Goal: Task Accomplishment & Management: Check status

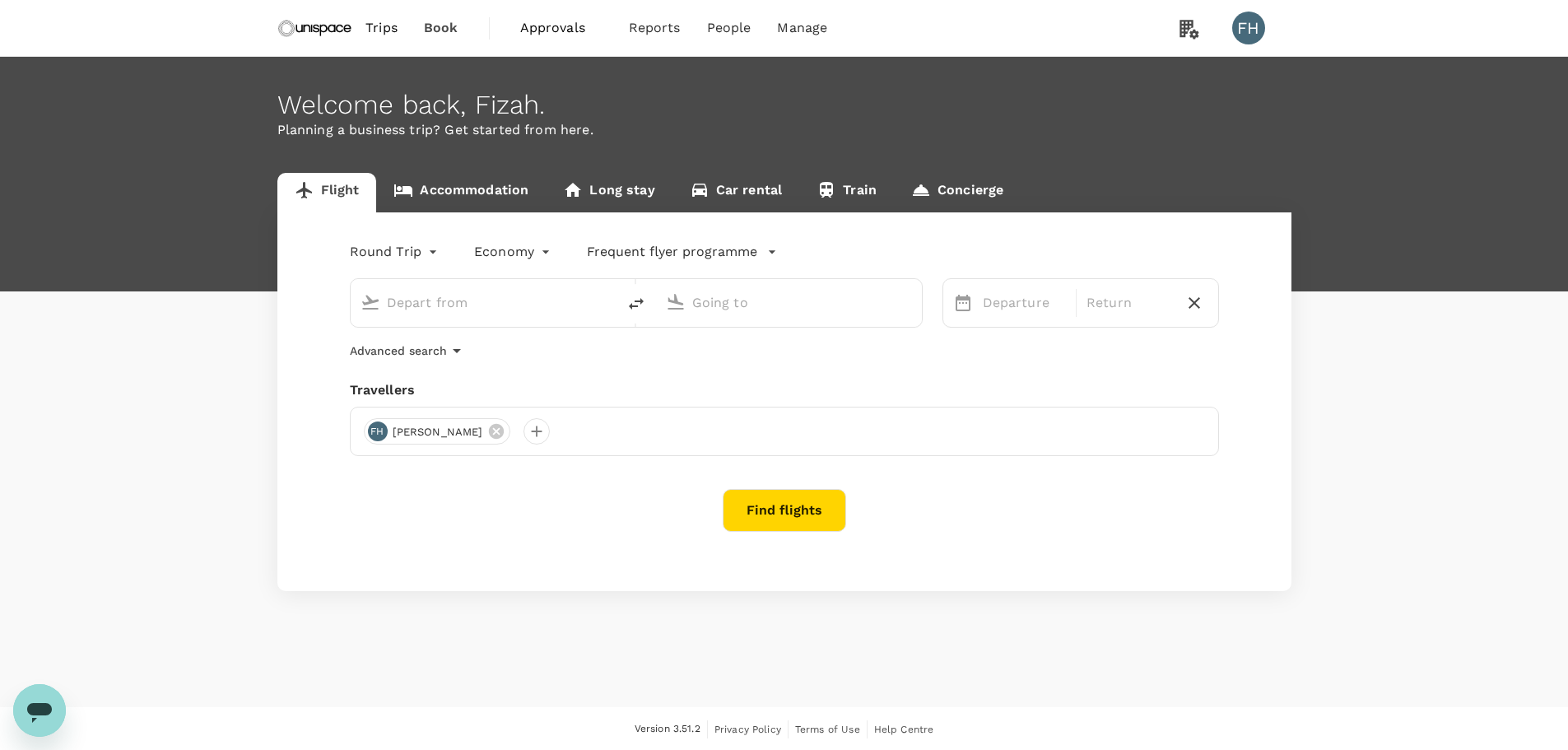
type input "Singapore Changi (SIN)"
type input "Kuala Lumpur Intl ([GEOGRAPHIC_DATA])"
click at [455, 21] on span "Book" at bounding box center [440, 28] width 34 height 20
click at [565, 33] on span "Approvals" at bounding box center [561, 28] width 83 height 20
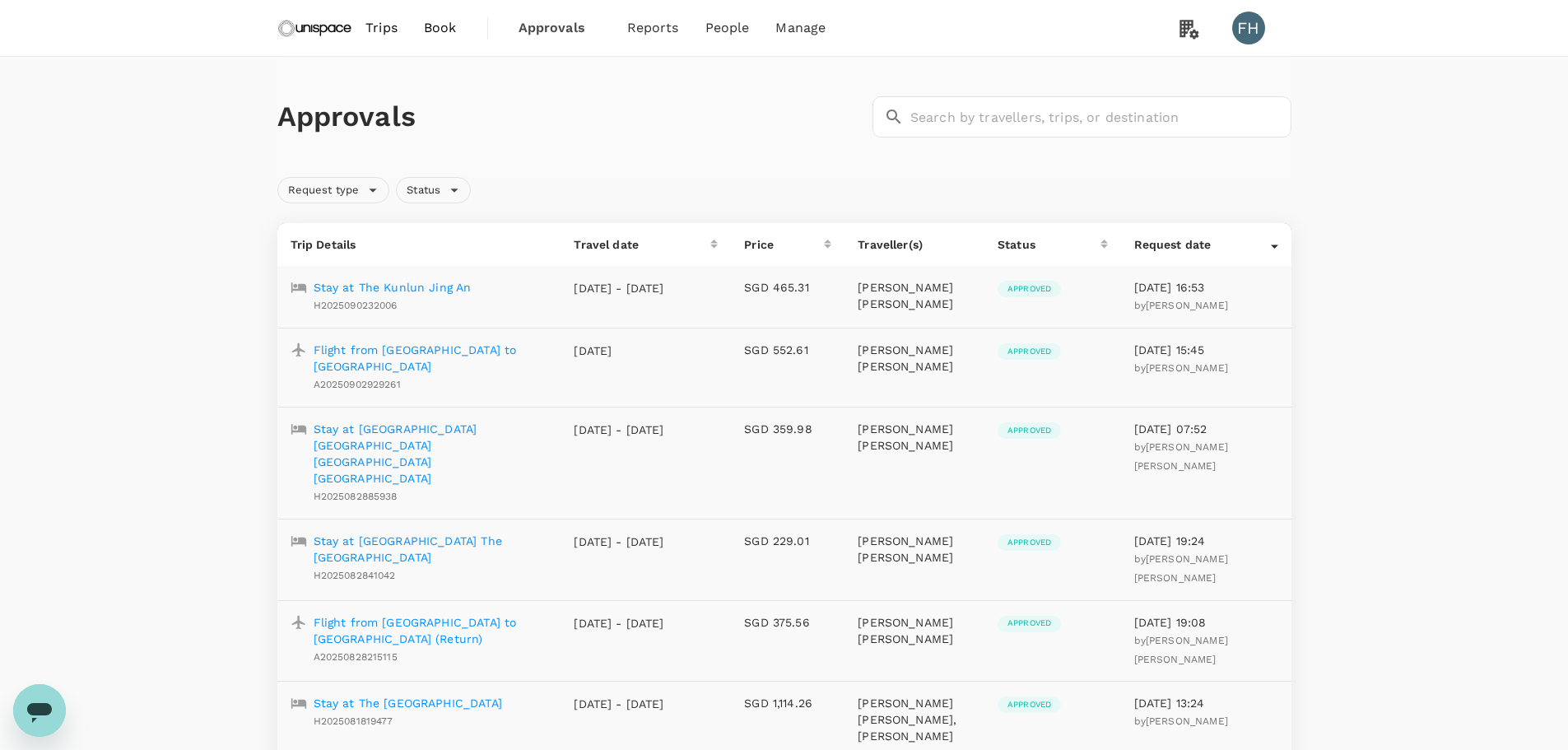
click at [446, 31] on span "Book" at bounding box center [440, 28] width 33 height 20
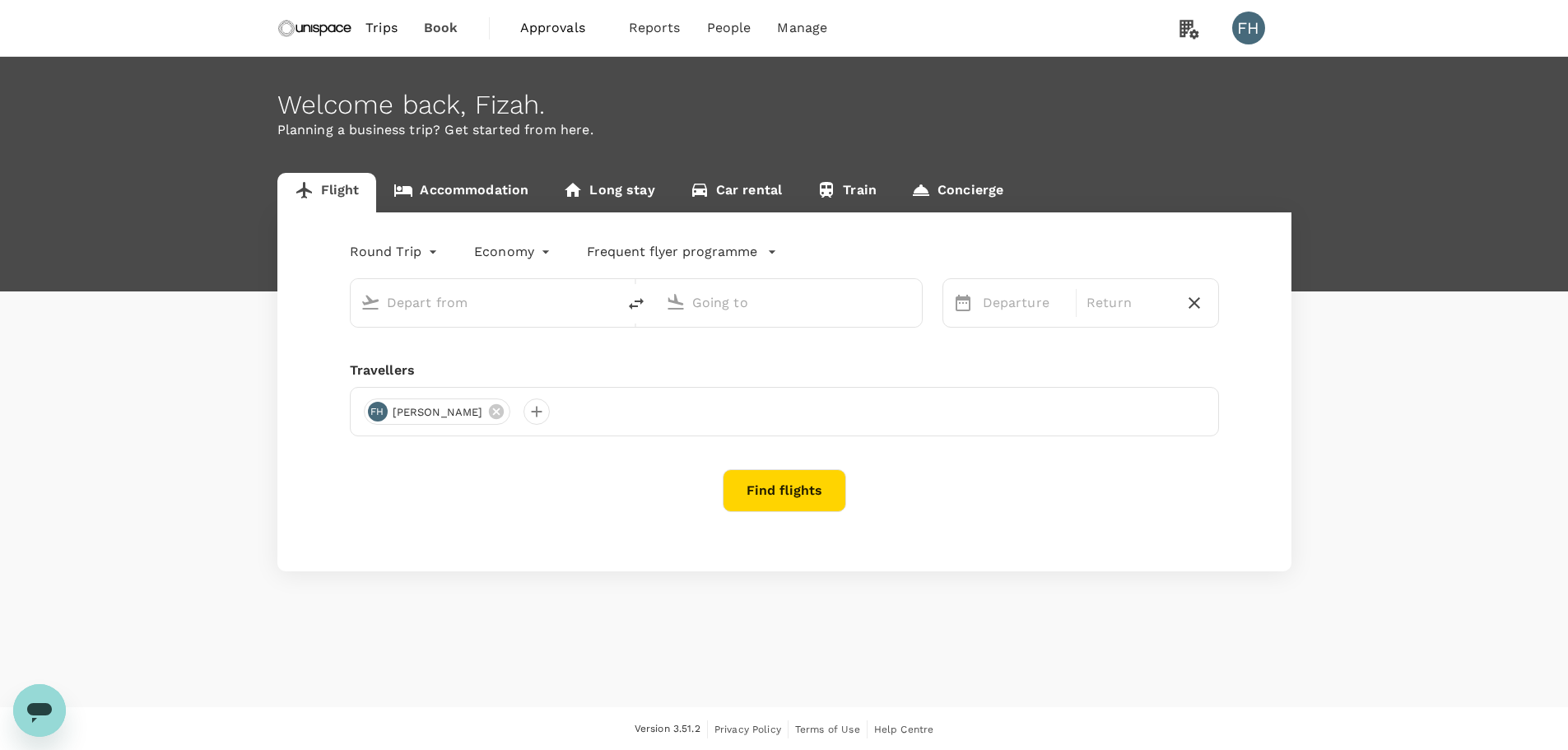
type input "Singapore Changi (SIN)"
type input "Kuala Lumpur Intl ([GEOGRAPHIC_DATA])"
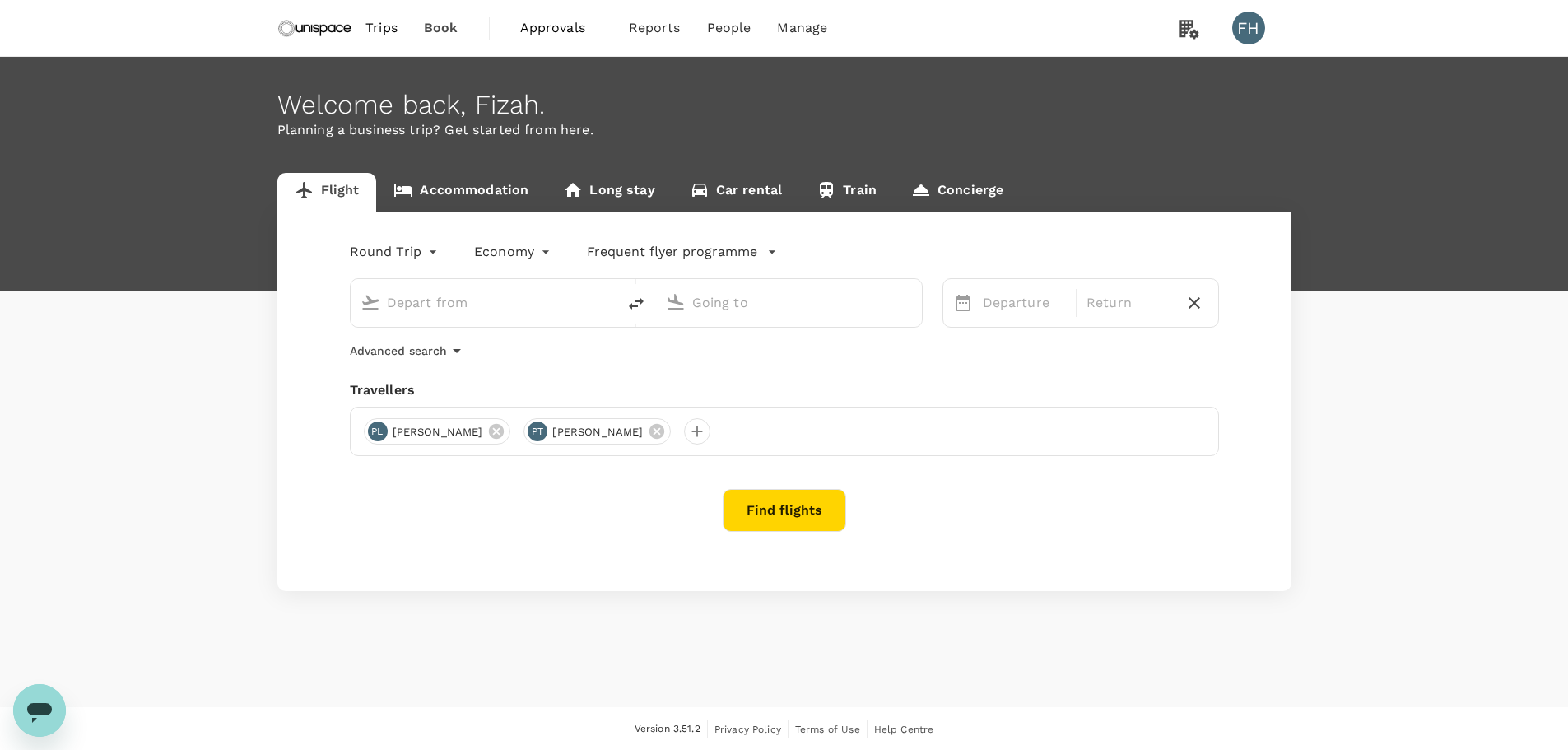
click at [396, 22] on span "Trips" at bounding box center [381, 28] width 32 height 20
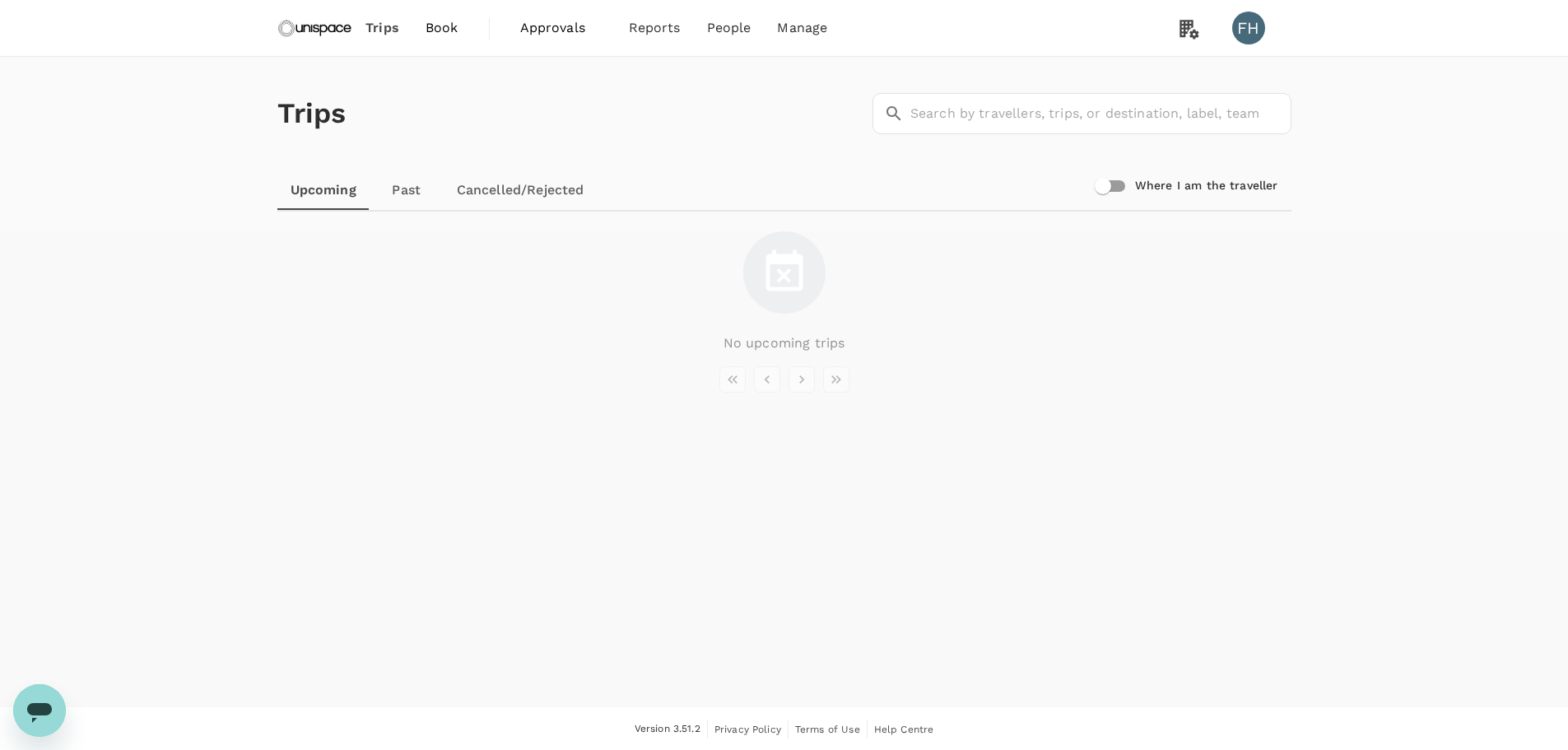
click at [415, 203] on link "Past" at bounding box center [406, 189] width 74 height 39
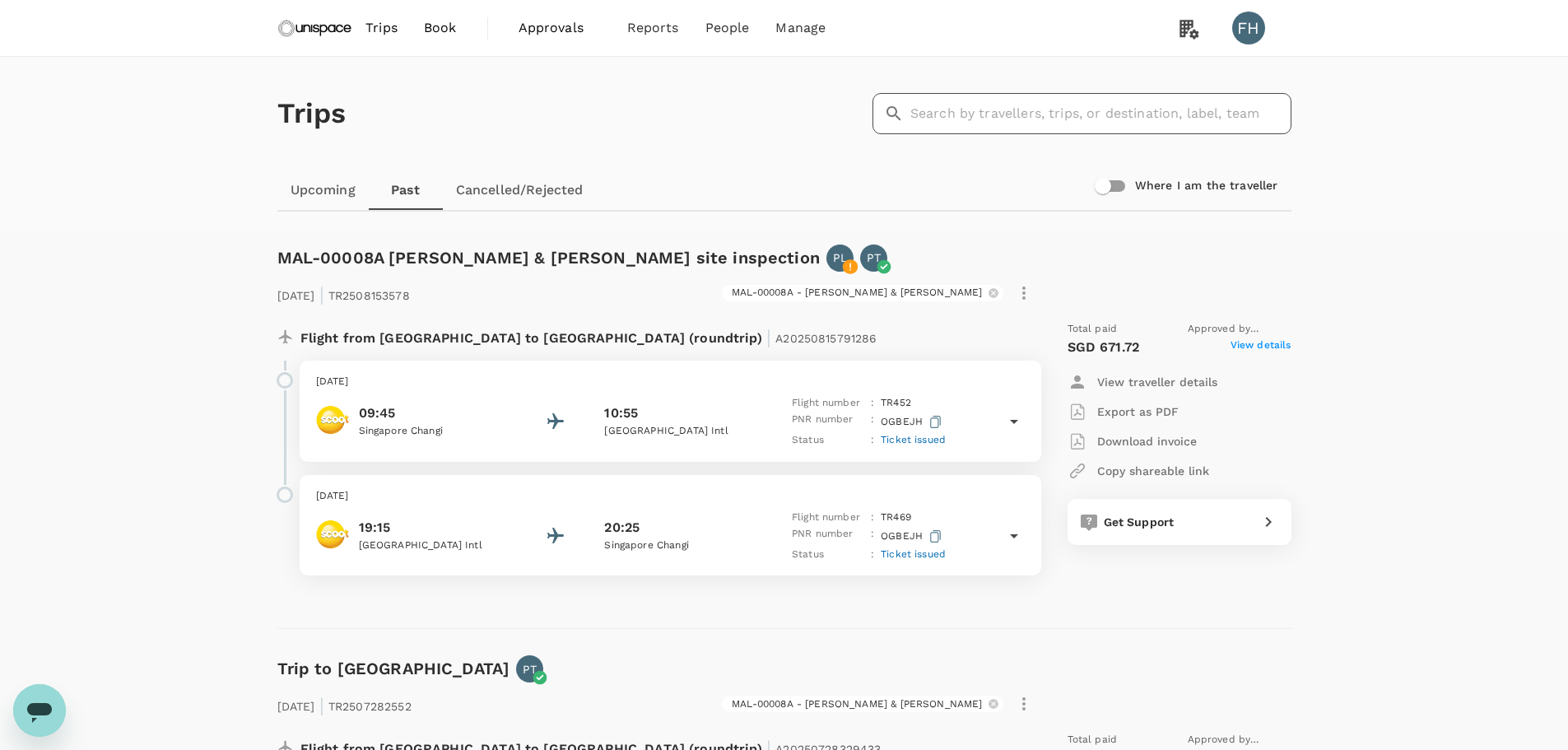
click at [1098, 109] on input "text" at bounding box center [1100, 113] width 381 height 41
type input "[PERSON_NAME]"
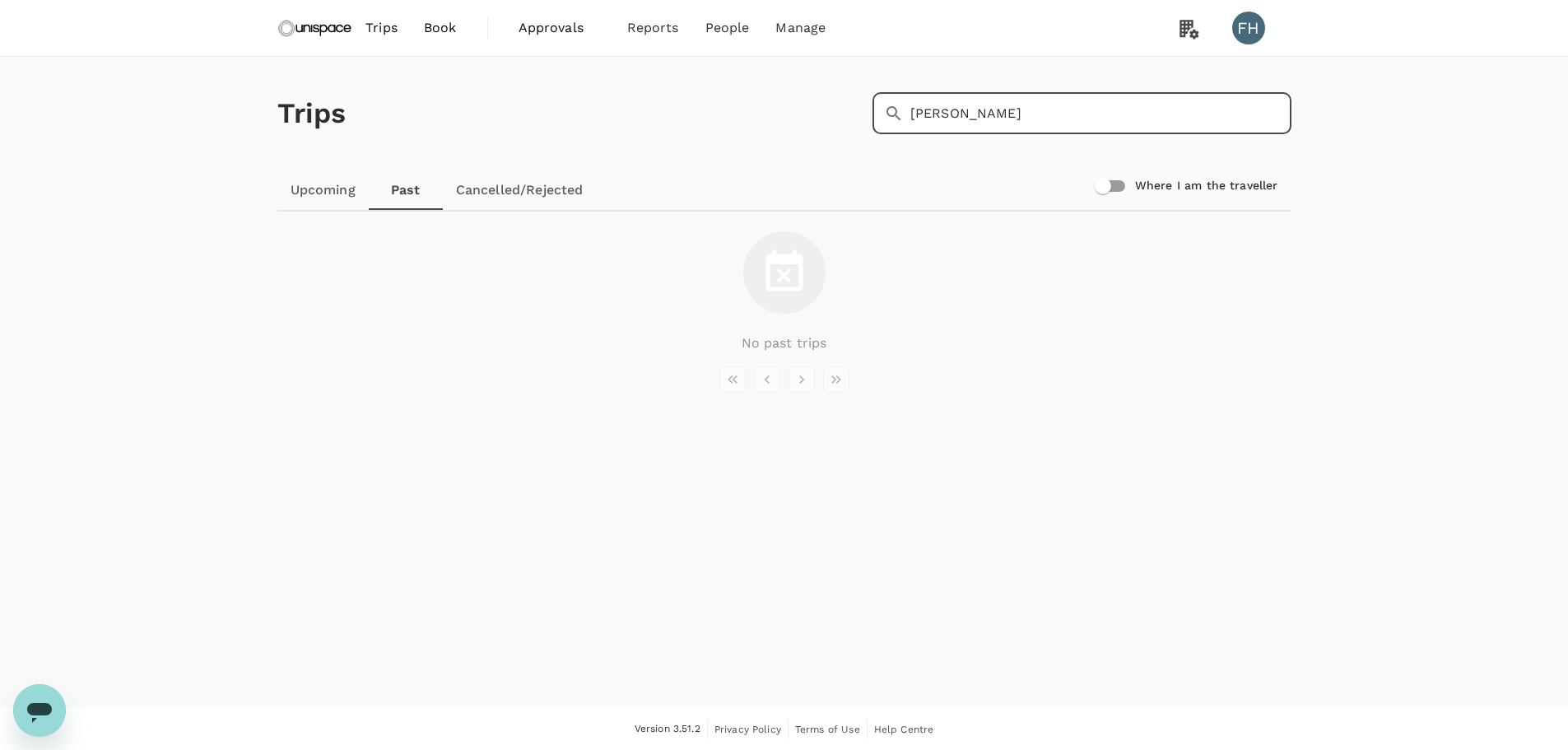
click at [1033, 122] on input "[PERSON_NAME]" at bounding box center [1100, 113] width 381 height 41
drag, startPoint x: 1029, startPoint y: 118, endPoint x: 826, endPoint y: 118, distance: 203.0
click at [826, 118] on div "Trips ​ [PERSON_NAME]" at bounding box center [781, 110] width 1021 height 120
click at [544, 25] on span "Approvals" at bounding box center [560, 28] width 83 height 20
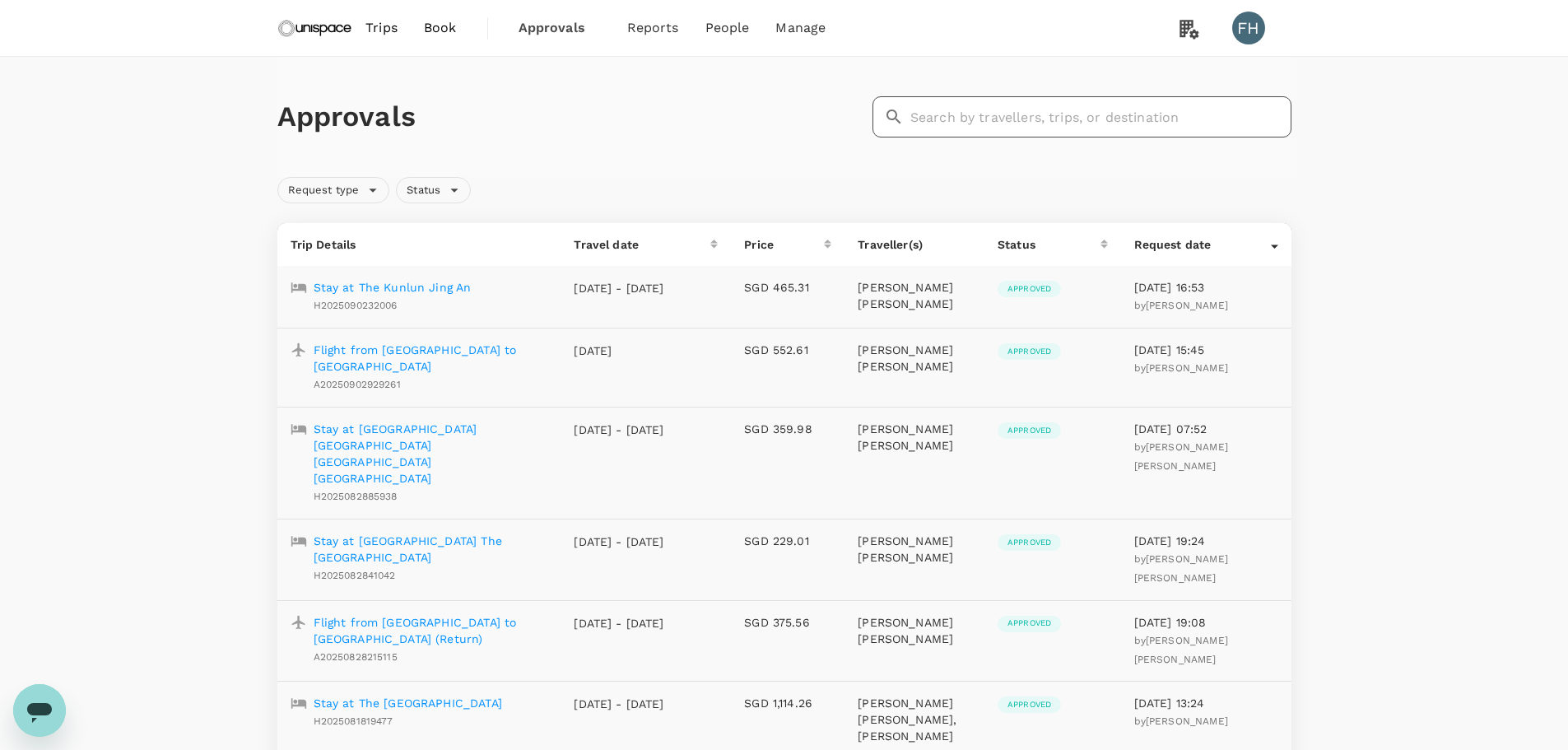
click at [972, 129] on input "text" at bounding box center [1100, 116] width 381 height 41
type input "pui"
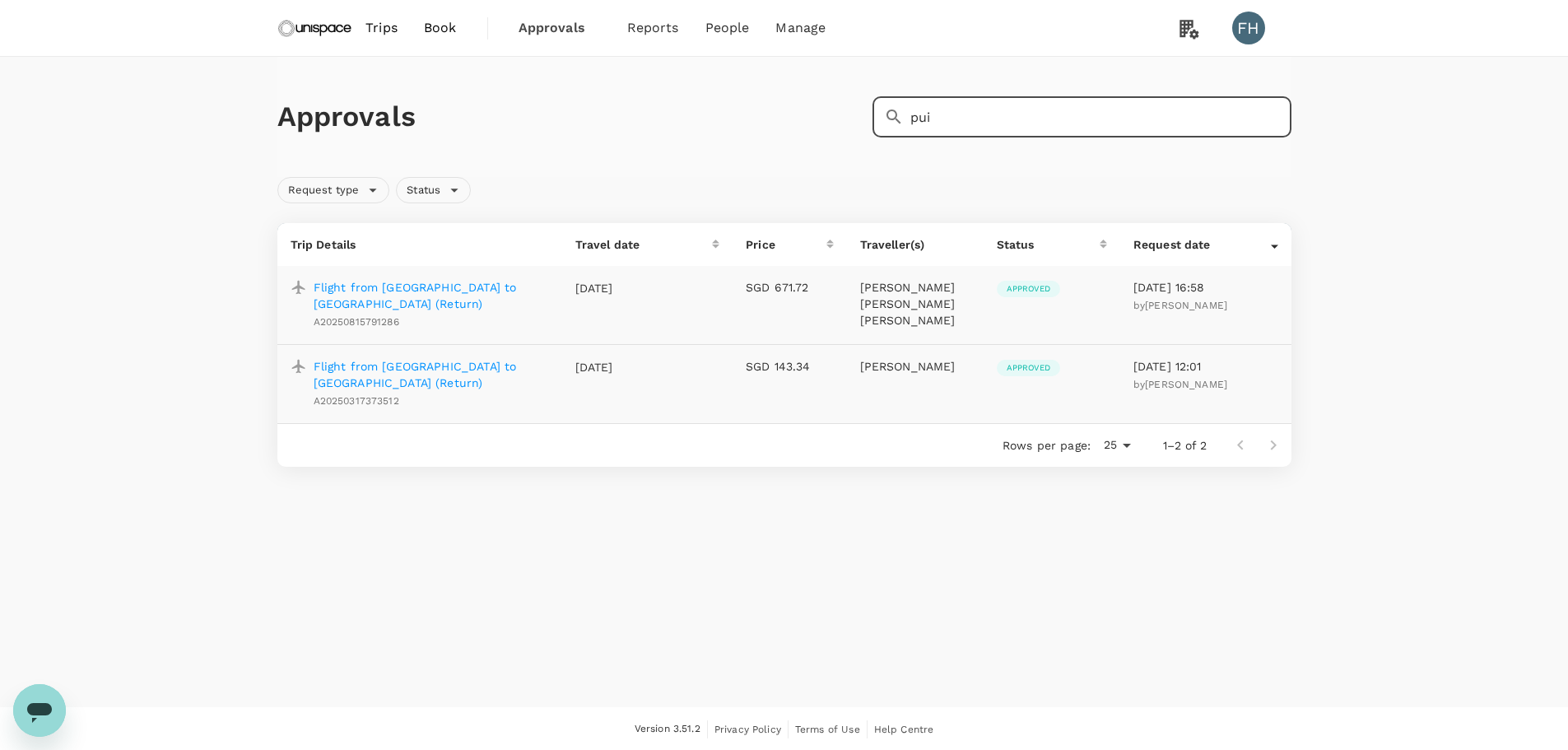
click at [779, 274] on td "SGD 671.72" at bounding box center [789, 305] width 113 height 78
click at [460, 288] on p "Flight from [GEOGRAPHIC_DATA] to [GEOGRAPHIC_DATA] (Return)" at bounding box center [431, 294] width 235 height 33
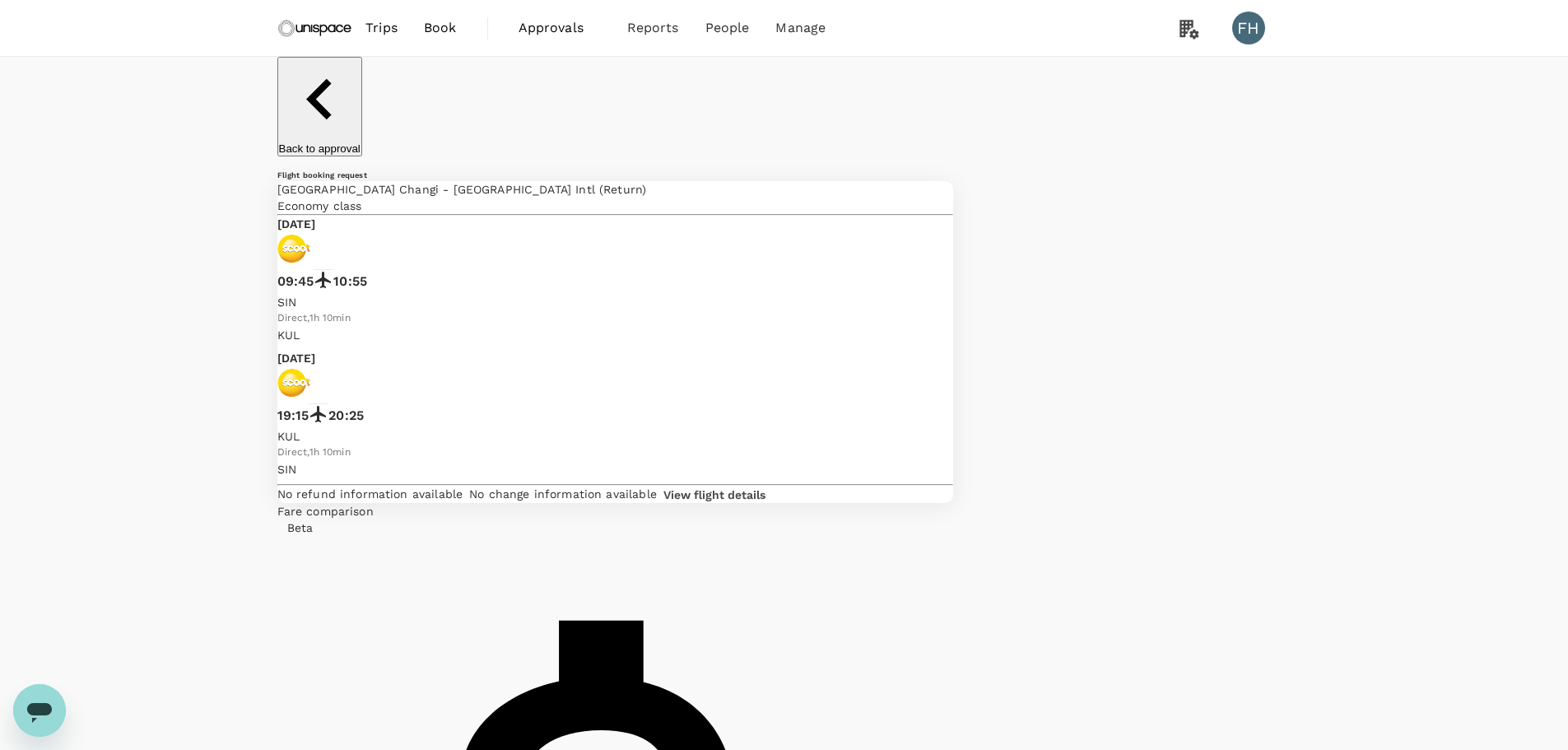
drag, startPoint x: 1098, startPoint y: 323, endPoint x: 1024, endPoint y: 309, distance: 75.3
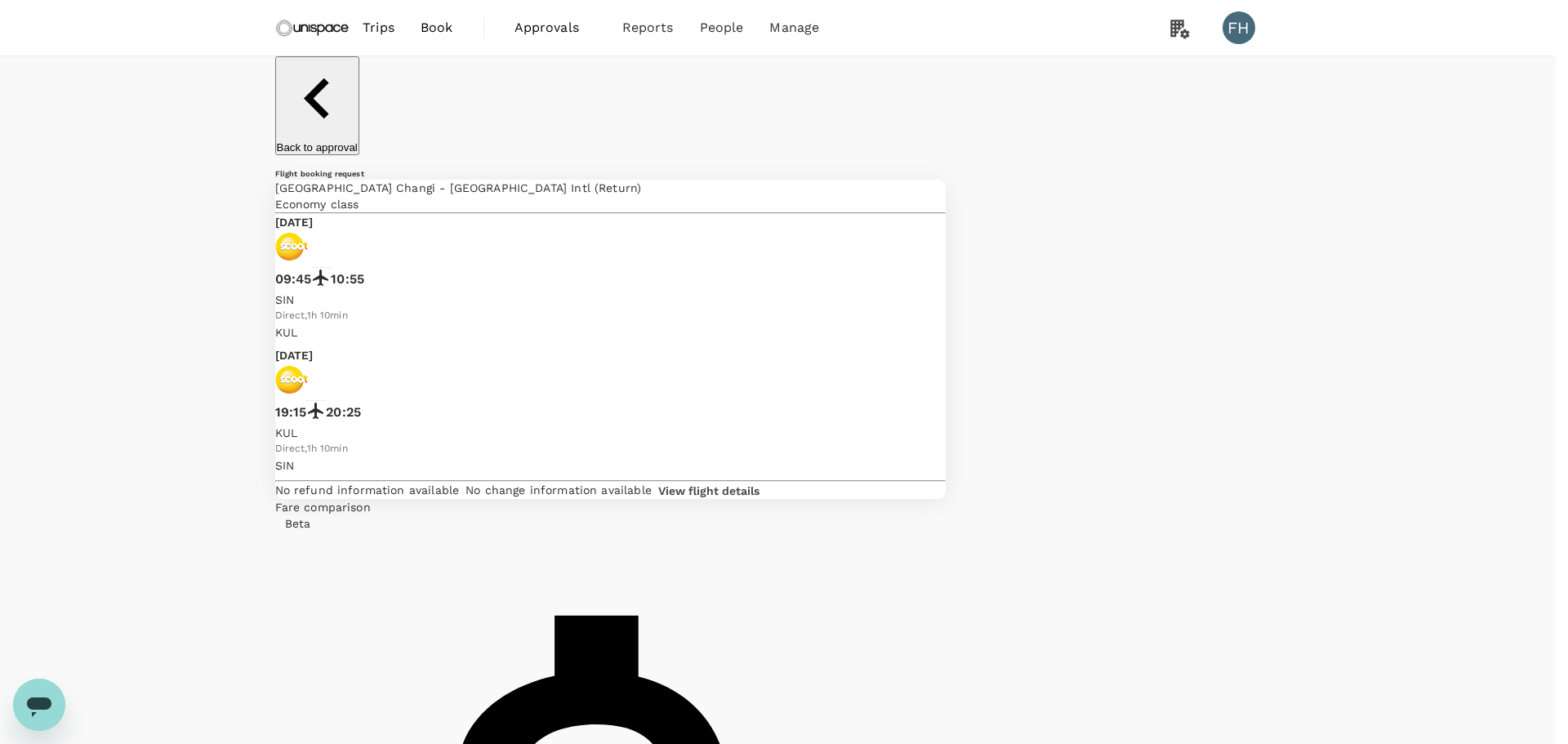
copy p "MAL-00008A [PERSON_NAME] & [PERSON_NAME] site inspection"
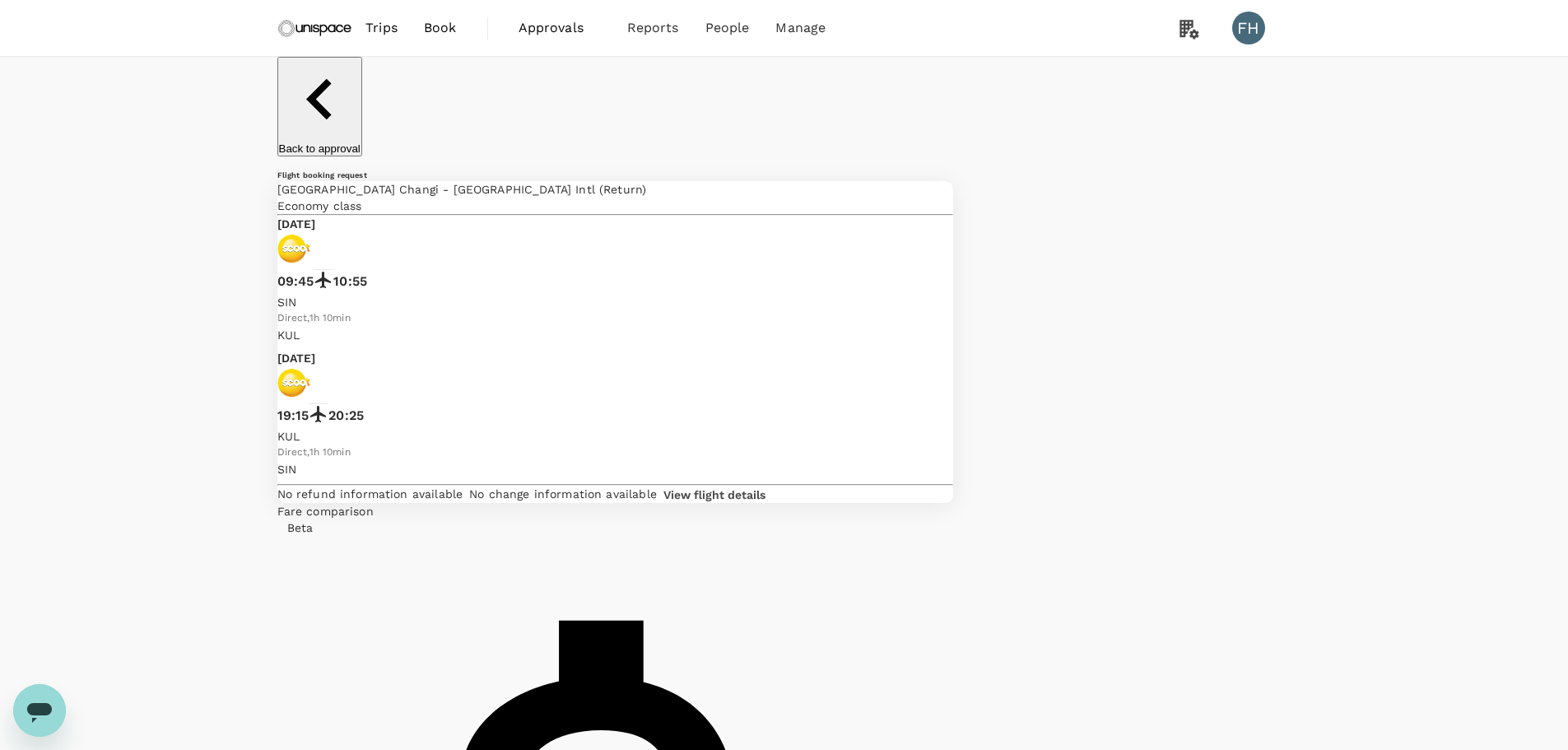
click at [352, 143] on p "Back to approval" at bounding box center [319, 148] width 82 height 13
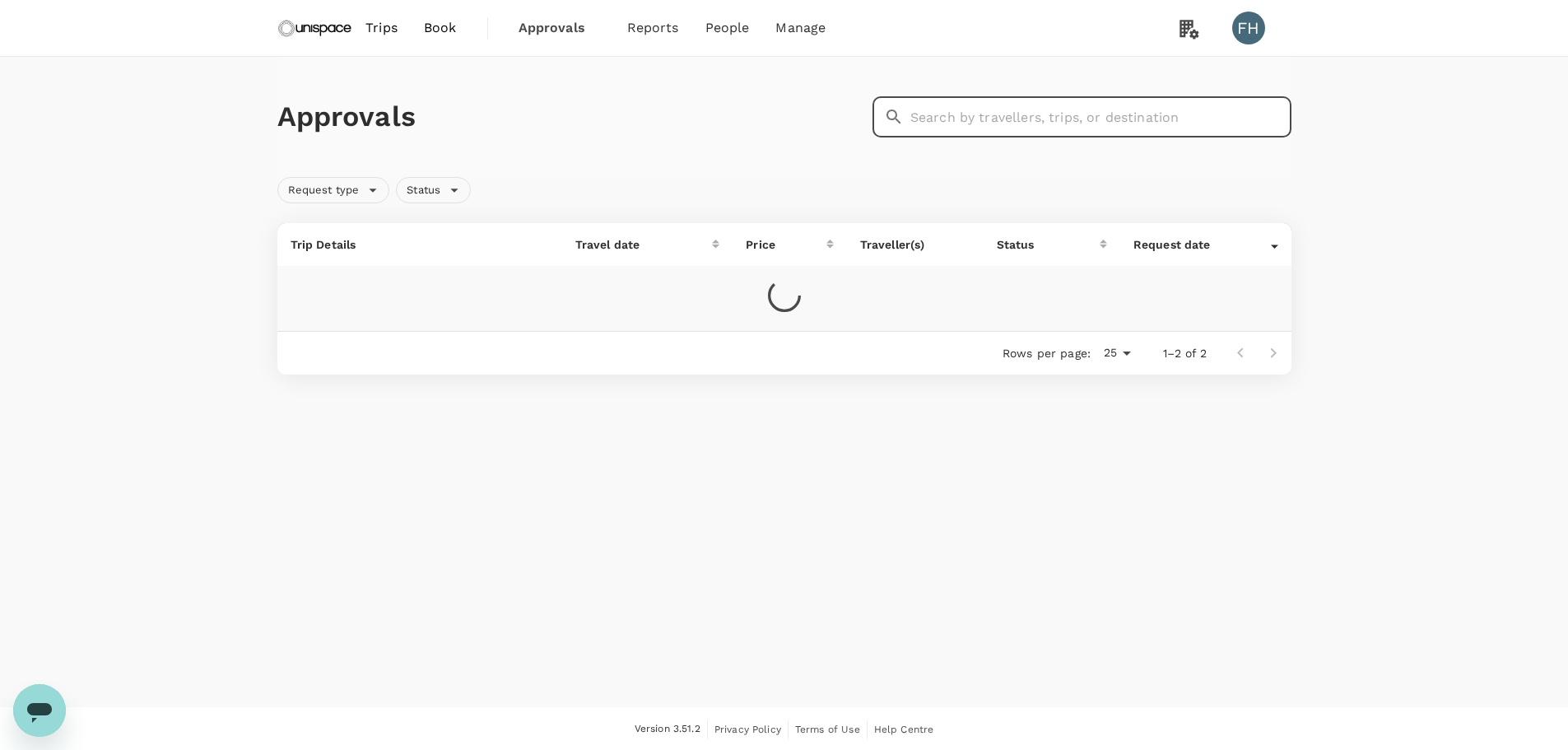
click at [1098, 123] on input "text" at bounding box center [1100, 116] width 381 height 41
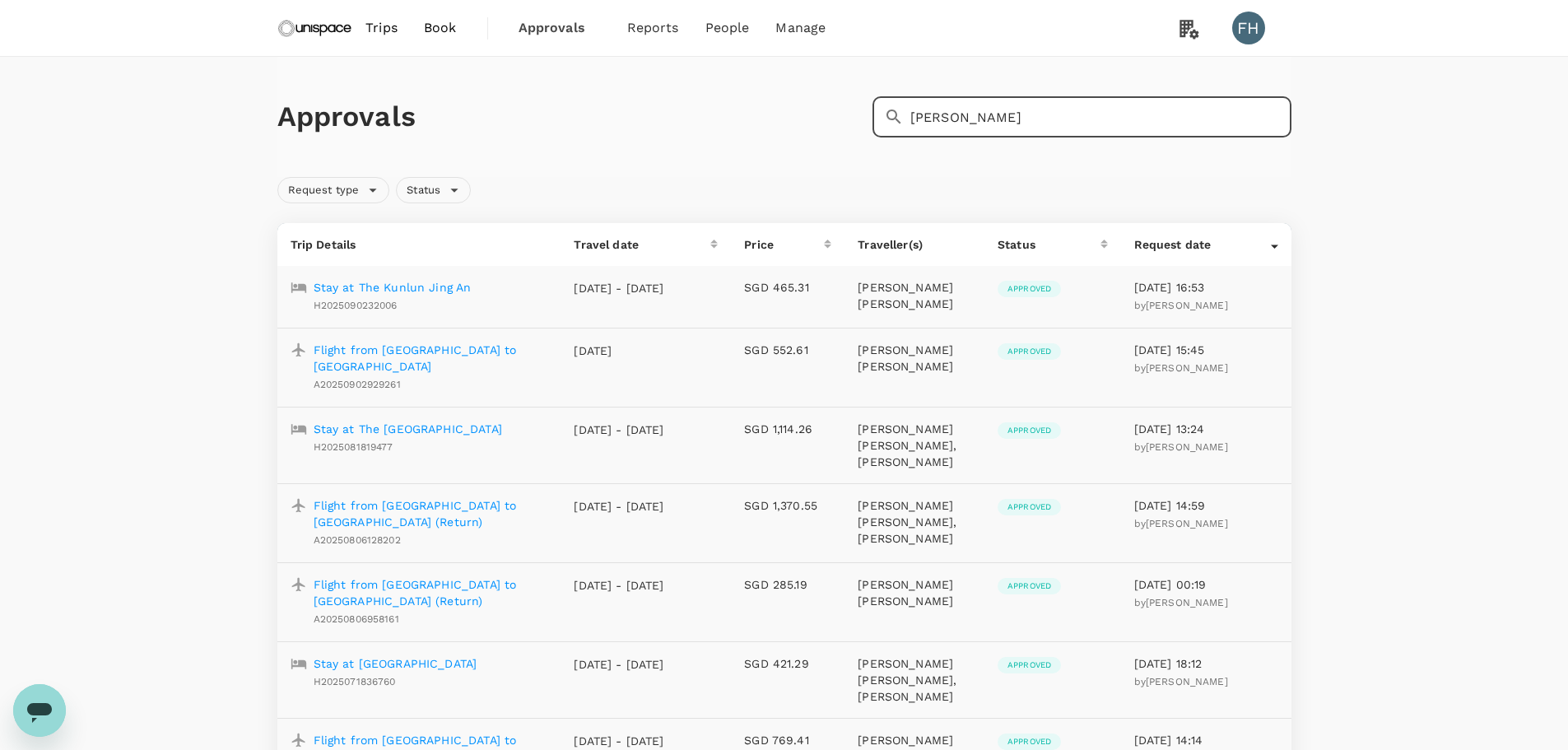
click at [969, 109] on input "[PERSON_NAME]" at bounding box center [1100, 116] width 381 height 41
click at [1009, 125] on input "[PERSON_NAME]" at bounding box center [1100, 116] width 381 height 41
drag, startPoint x: 1016, startPoint y: 125, endPoint x: 858, endPoint y: 133, distance: 158.2
click at [858, 133] on div "Approvals ​ [PERSON_NAME]" at bounding box center [781, 113] width 1021 height 48
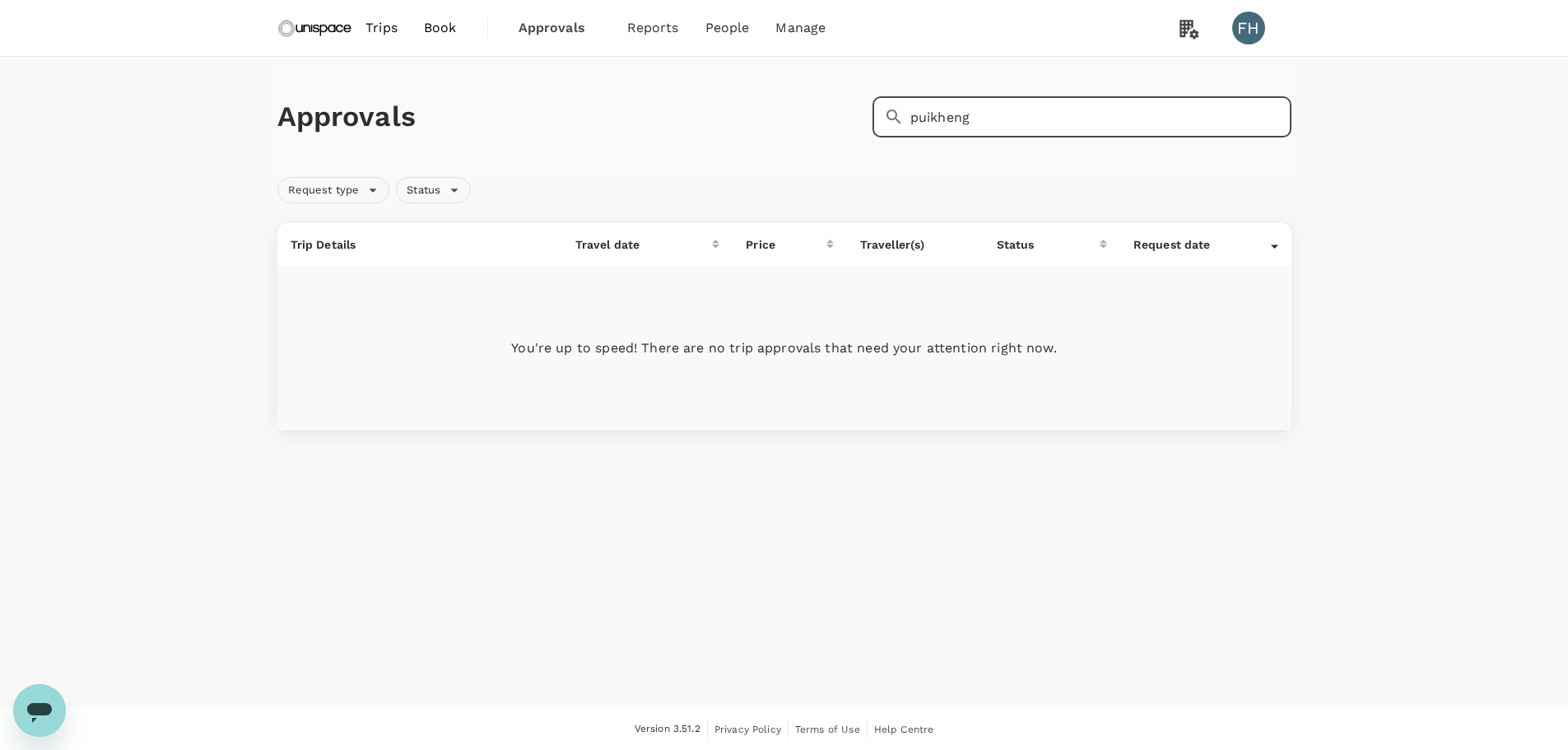
drag, startPoint x: 971, startPoint y: 124, endPoint x: 932, endPoint y: 119, distance: 39.3
click at [932, 119] on input "puikheng" at bounding box center [1100, 116] width 381 height 41
type input "pui"
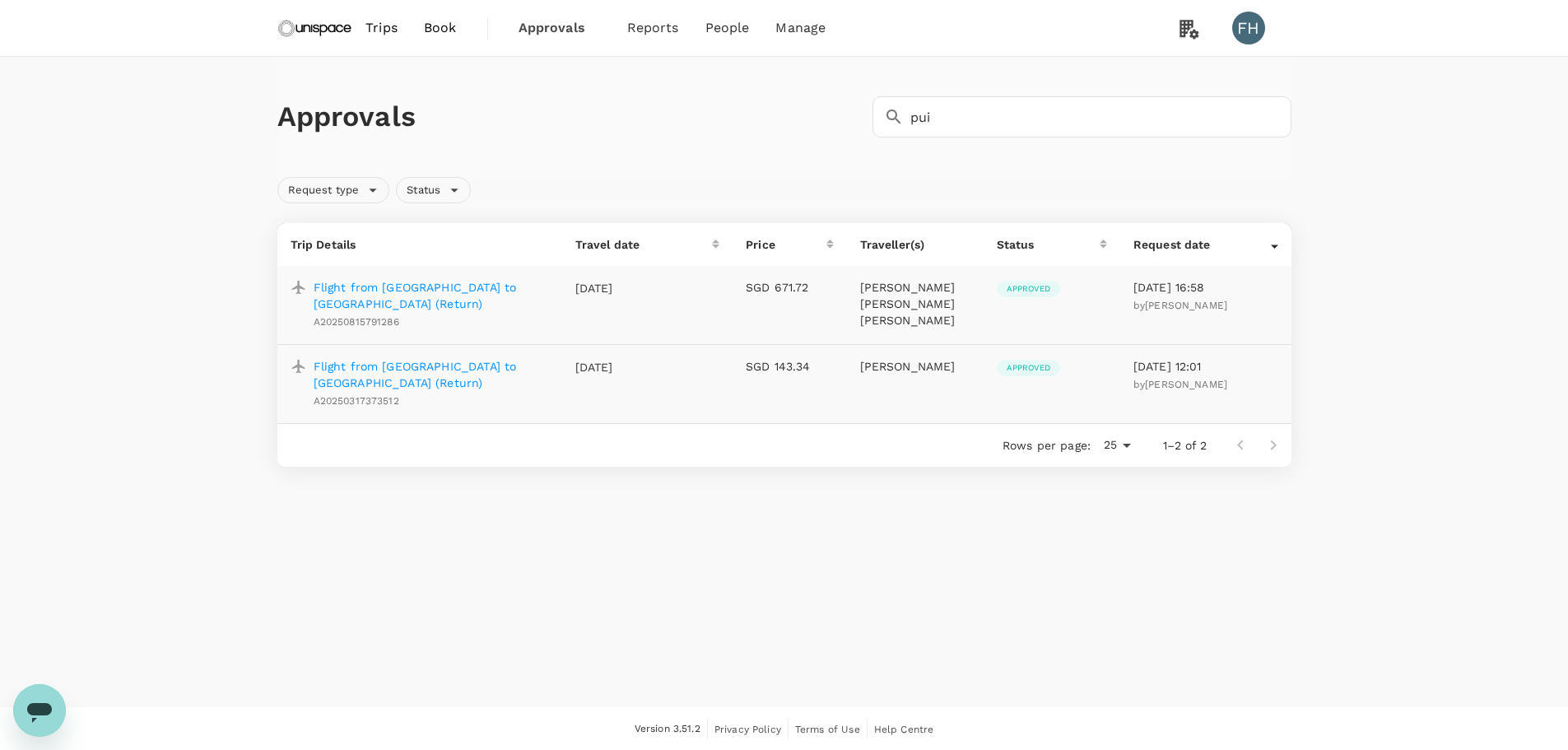
click at [499, 288] on p "Flight from [GEOGRAPHIC_DATA] to [GEOGRAPHIC_DATA] (Return)" at bounding box center [431, 294] width 235 height 33
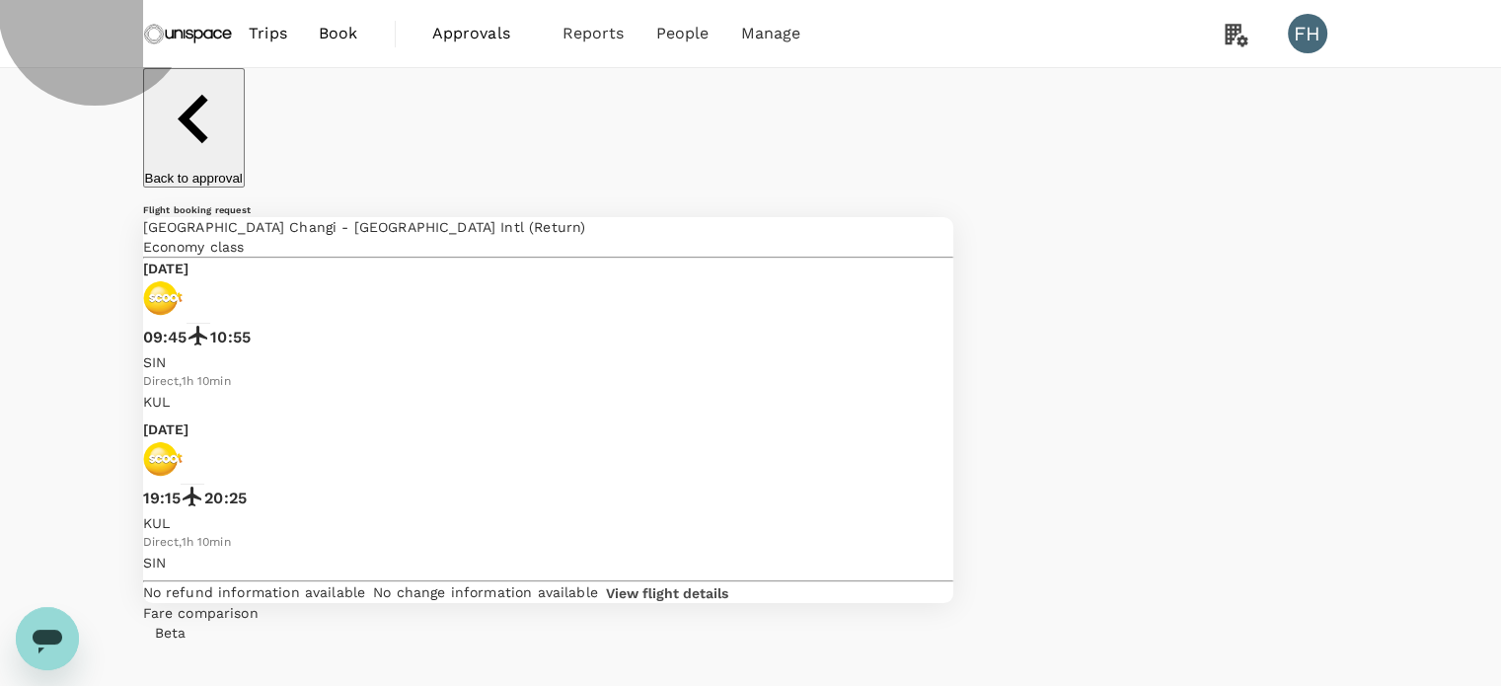
click at [237, 171] on p "Back to approval" at bounding box center [194, 178] width 98 height 15
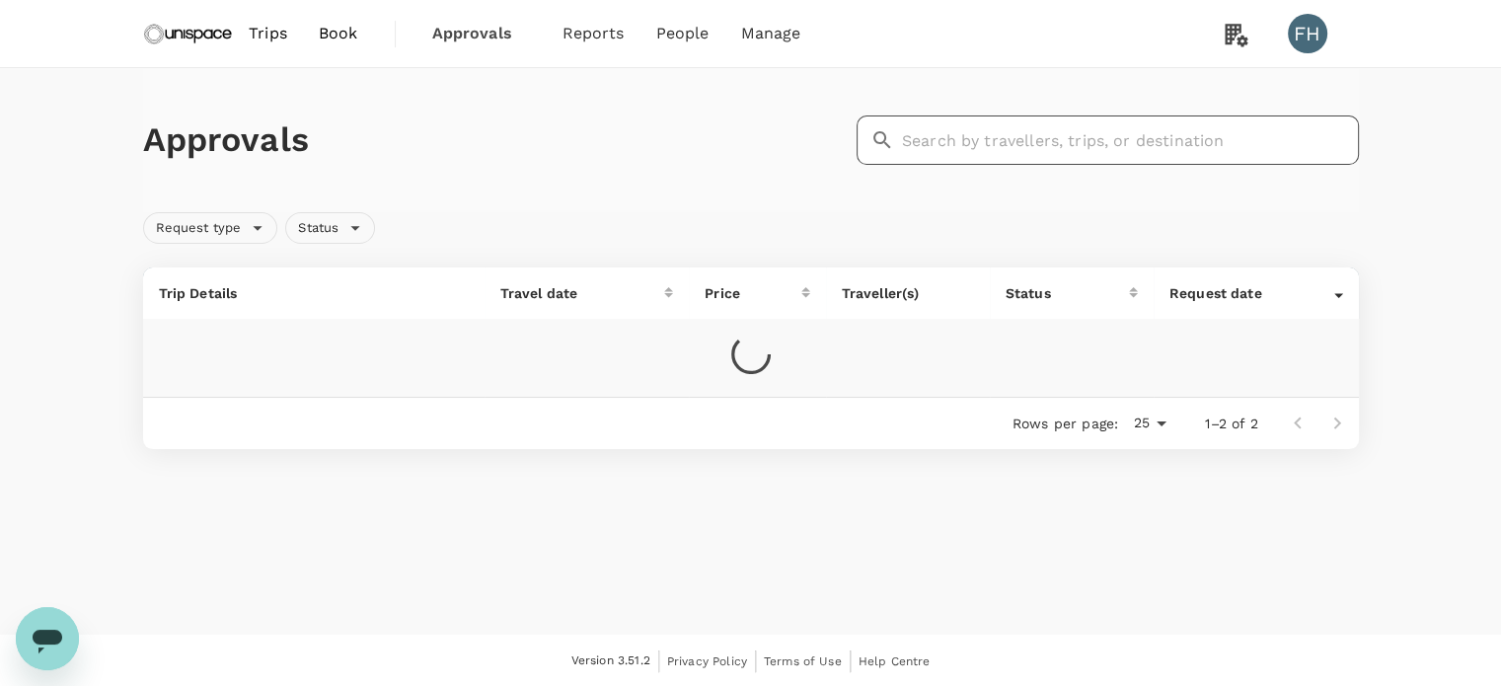
click at [941, 149] on input "text" at bounding box center [1130, 139] width 457 height 49
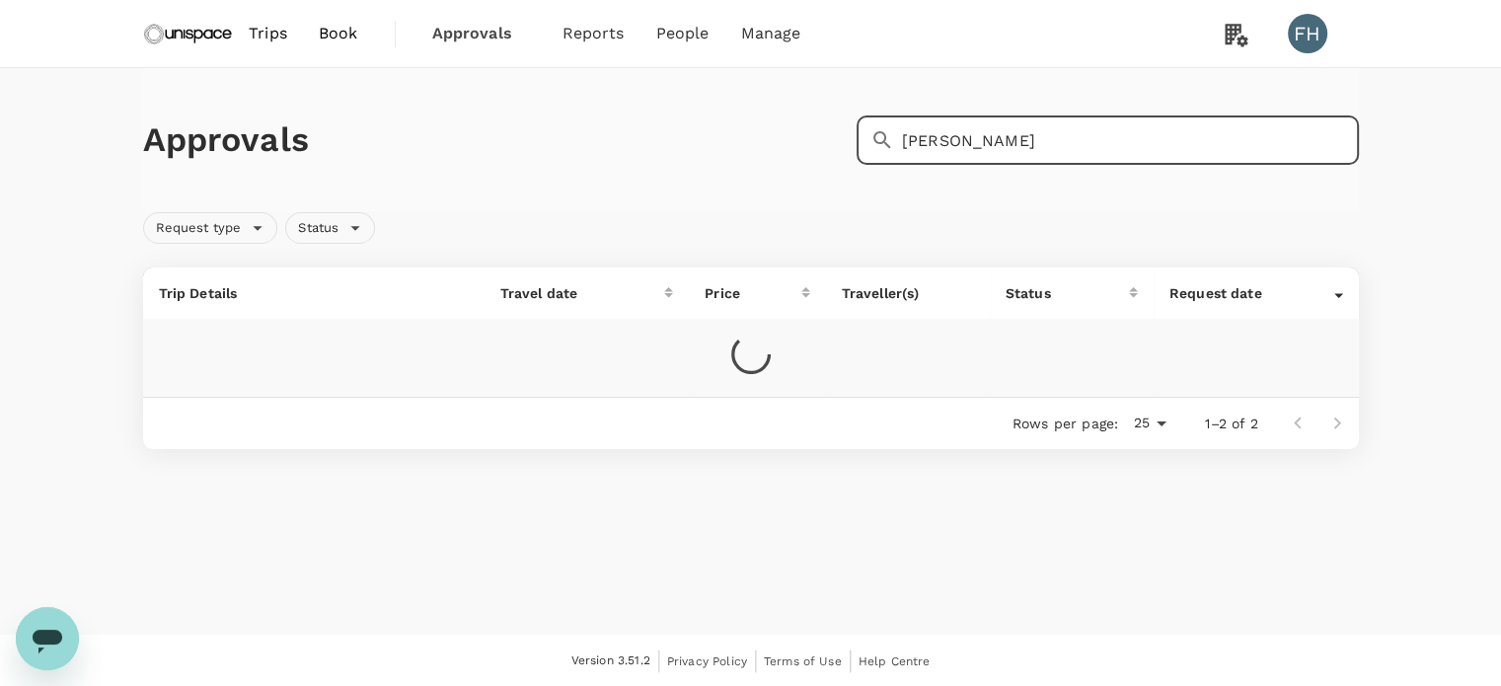
type input "[PERSON_NAME]"
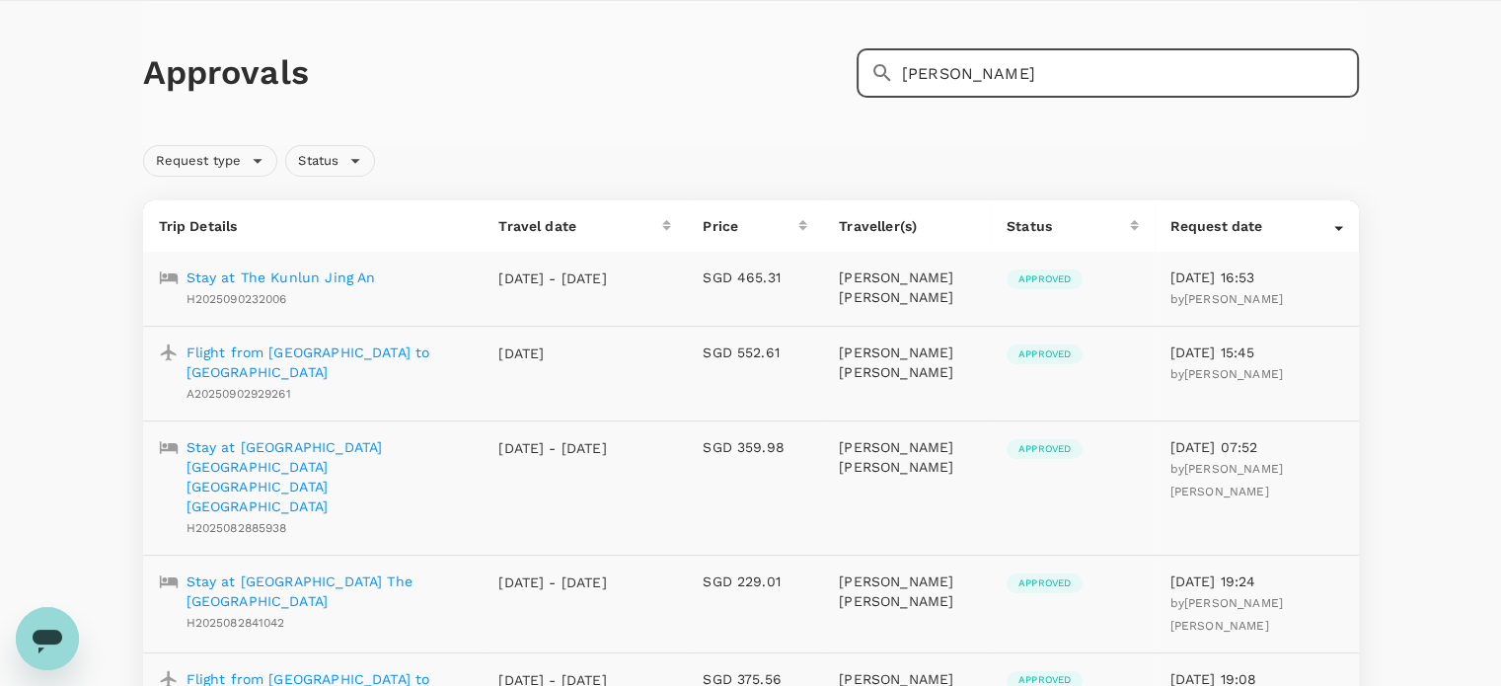
scroll to position [99, 0]
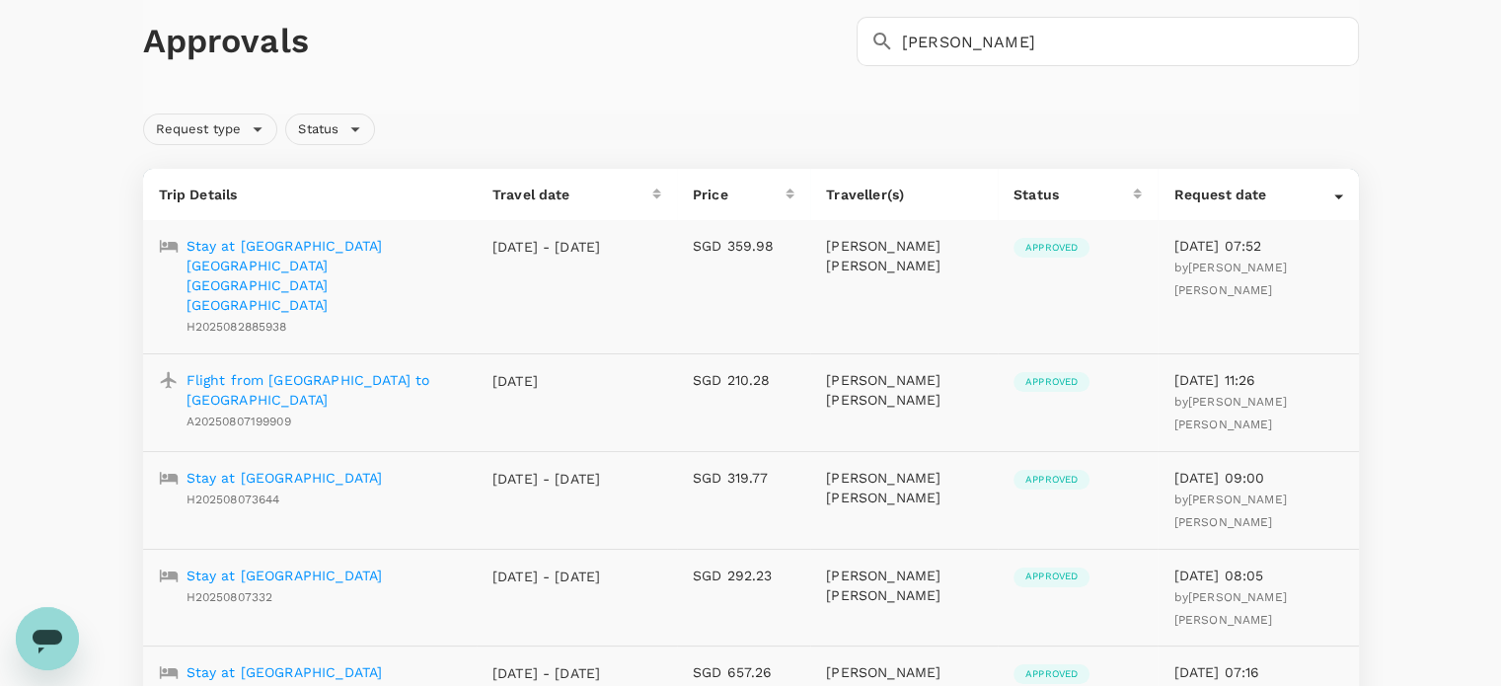
click at [412, 247] on p "Stay at [GEOGRAPHIC_DATA] [GEOGRAPHIC_DATA] [GEOGRAPHIC_DATA] [GEOGRAPHIC_DATA]" at bounding box center [323, 275] width 274 height 79
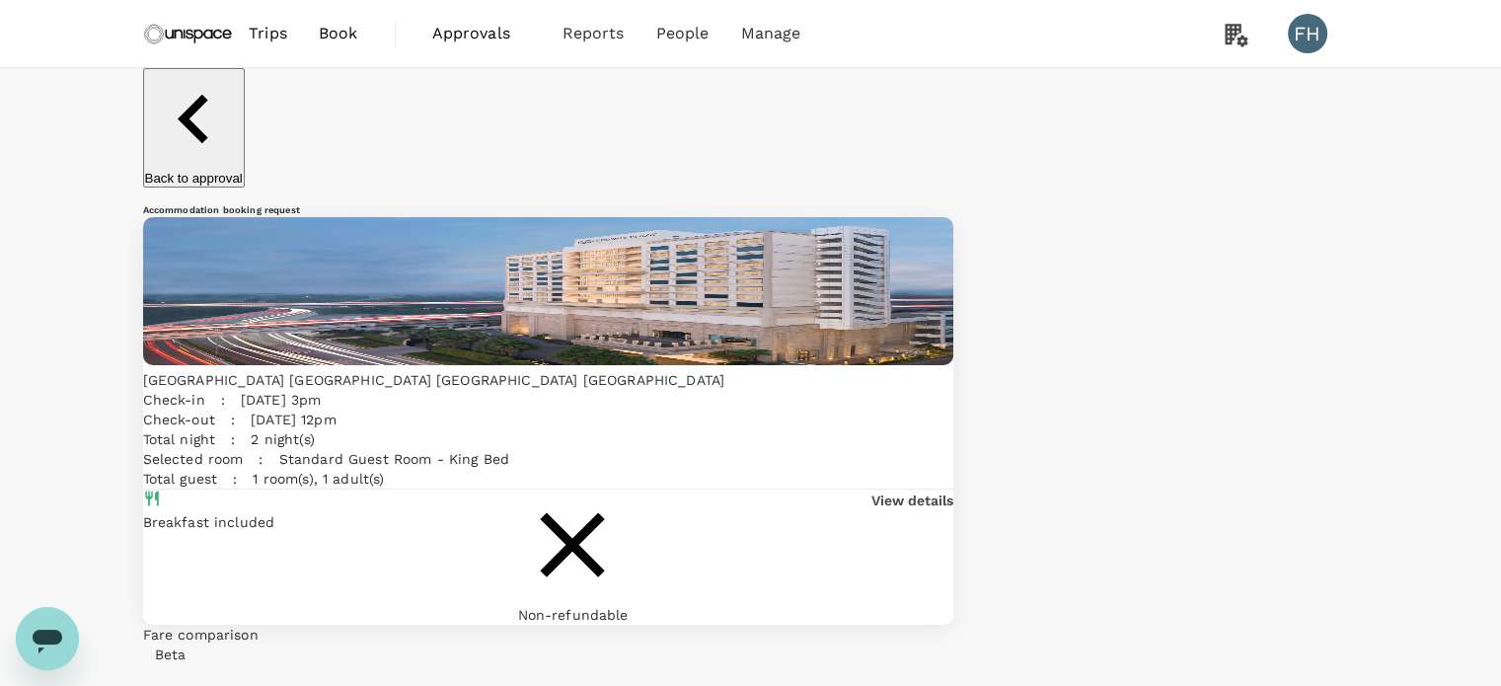
scroll to position [99, 0]
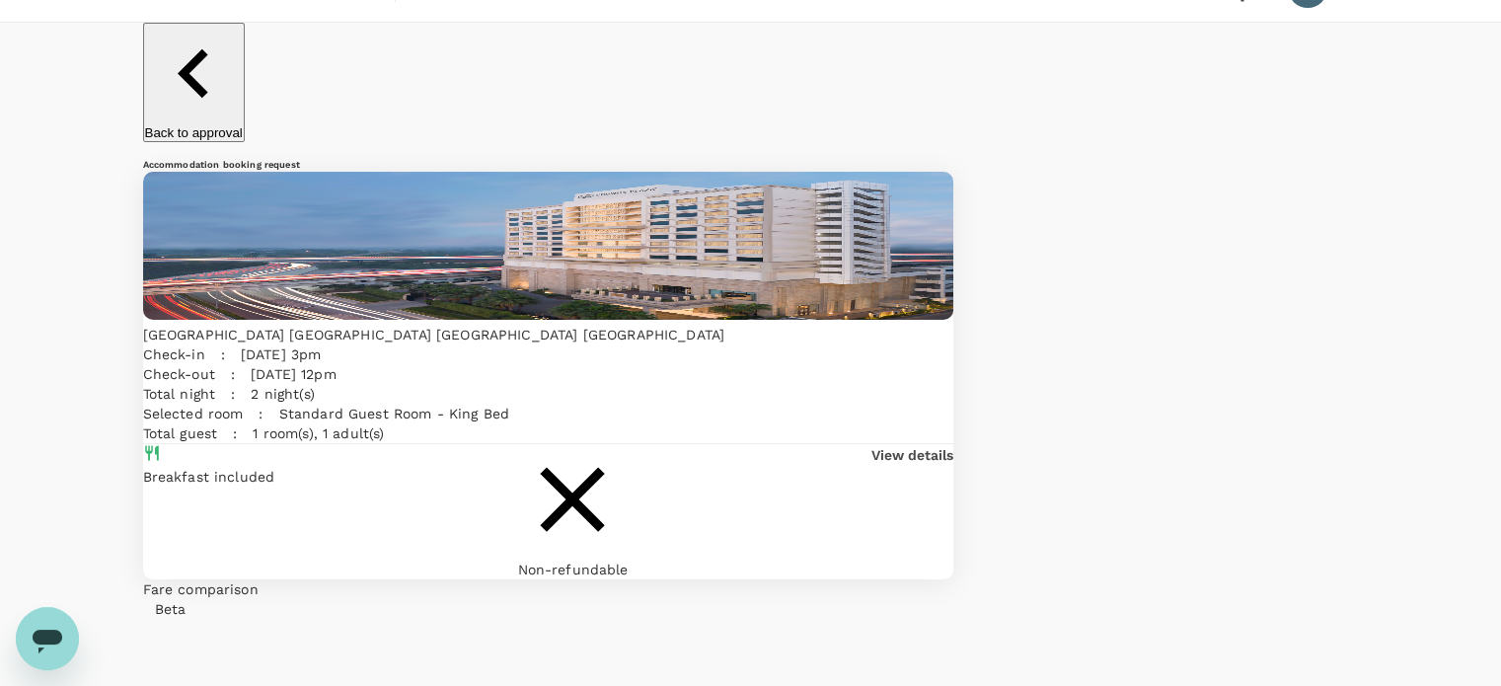
scroll to position [9, 0]
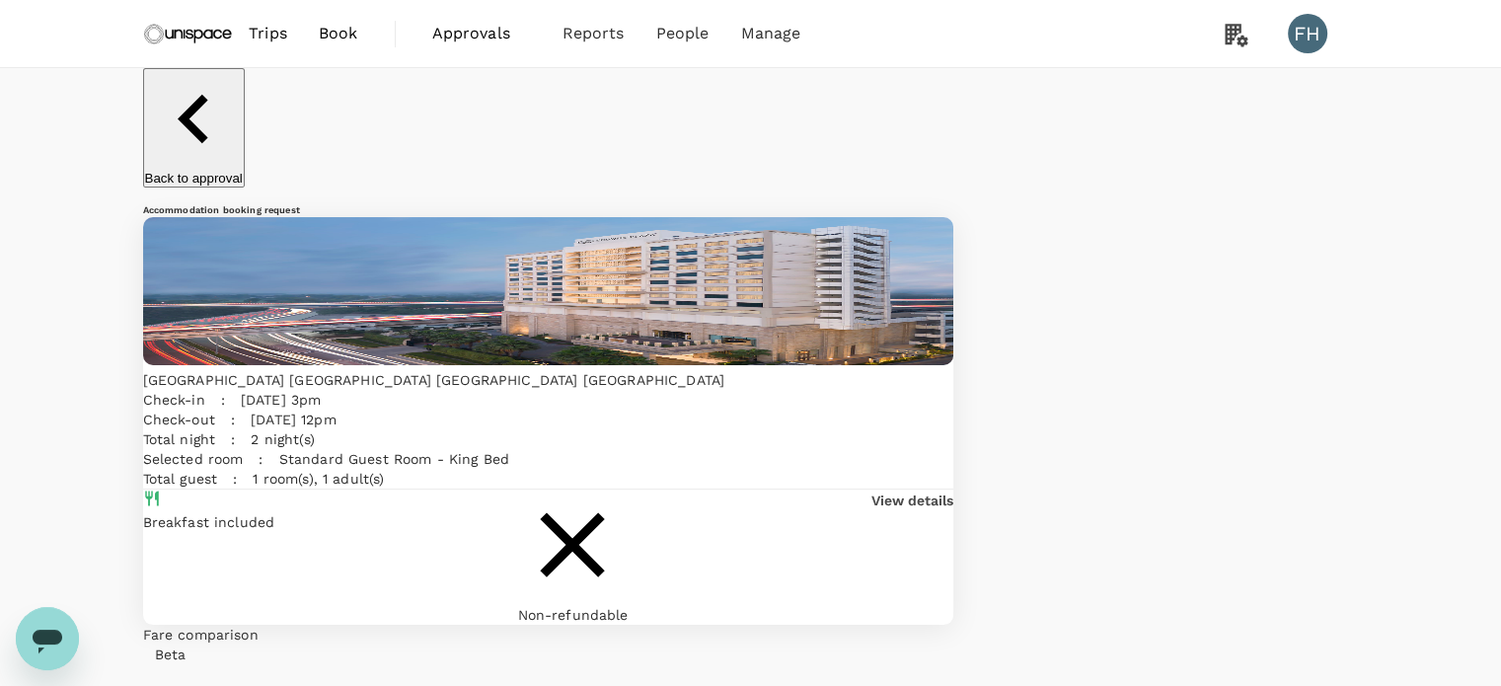
click at [243, 171] on p "Back to approval" at bounding box center [194, 178] width 98 height 15
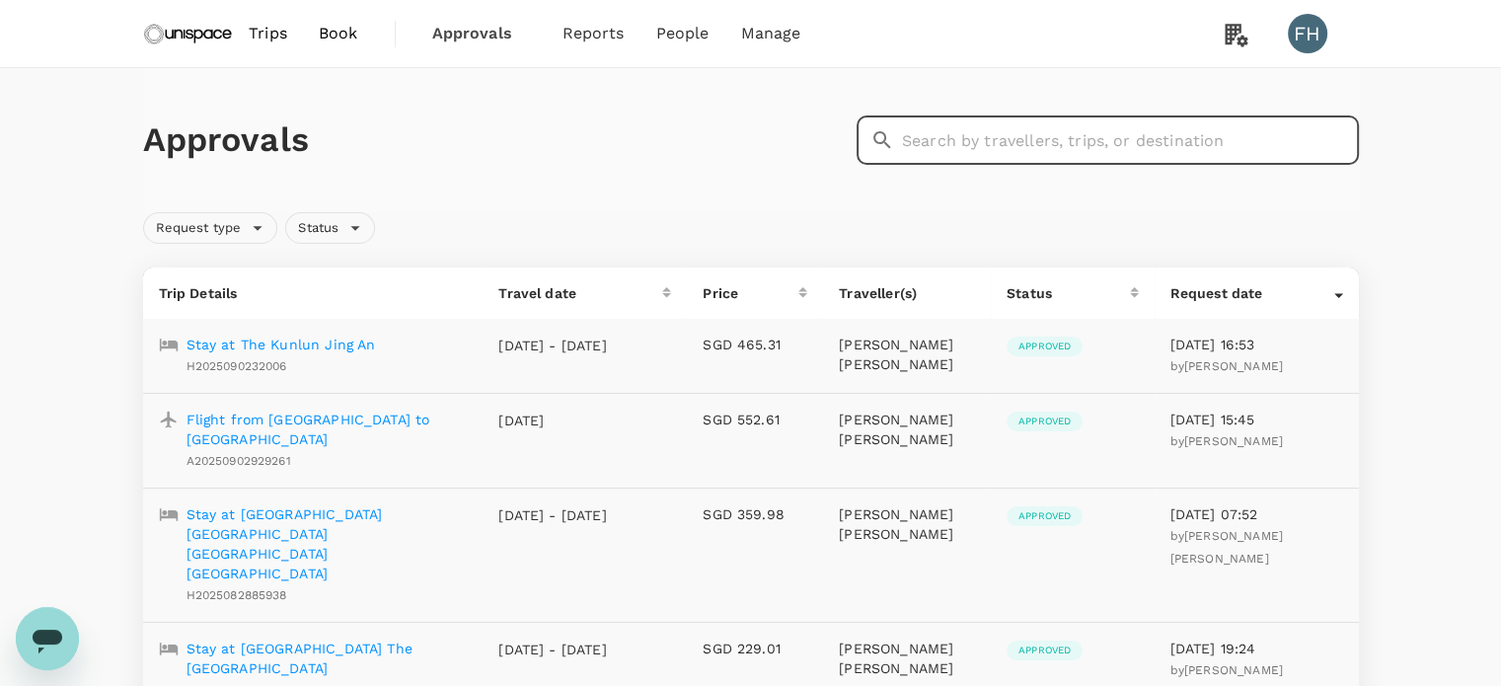
click at [975, 115] on input "text" at bounding box center [1130, 139] width 457 height 49
type input "[PERSON_NAME]"
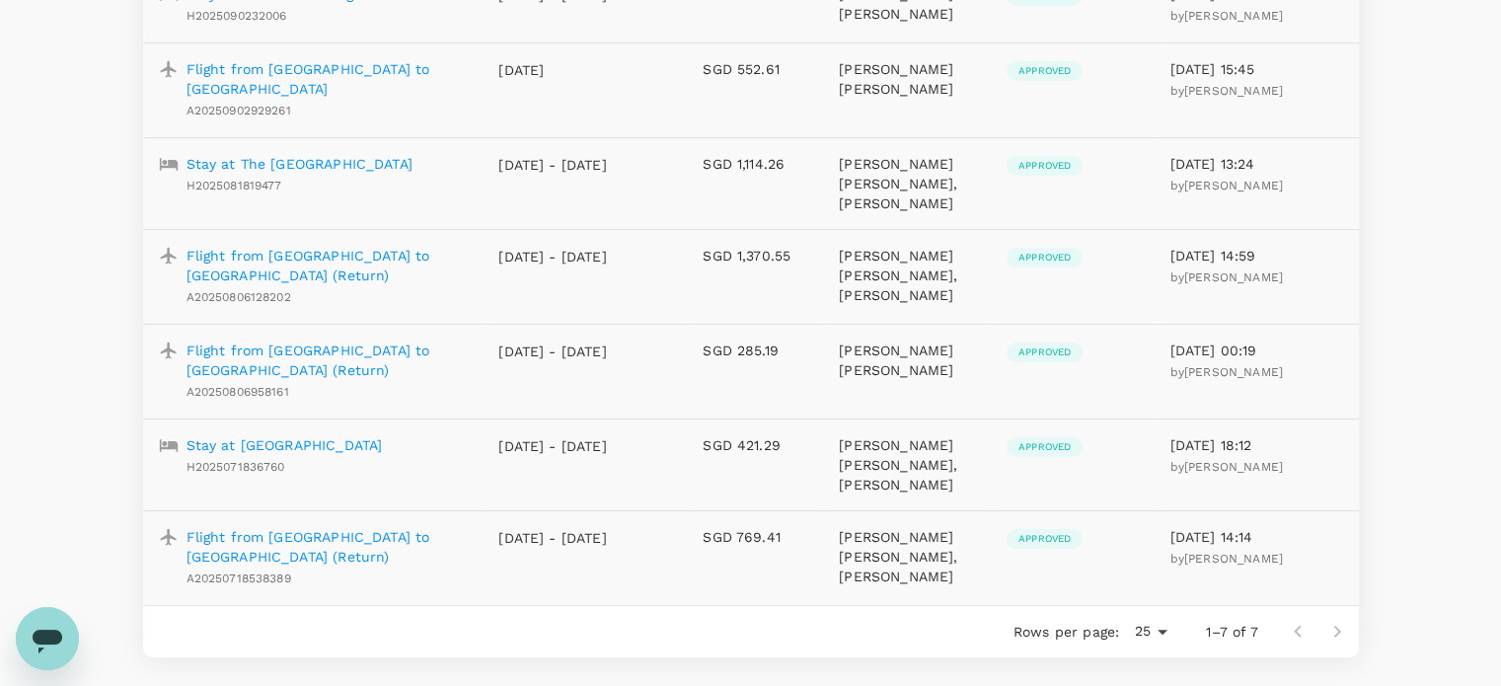
scroll to position [482, 0]
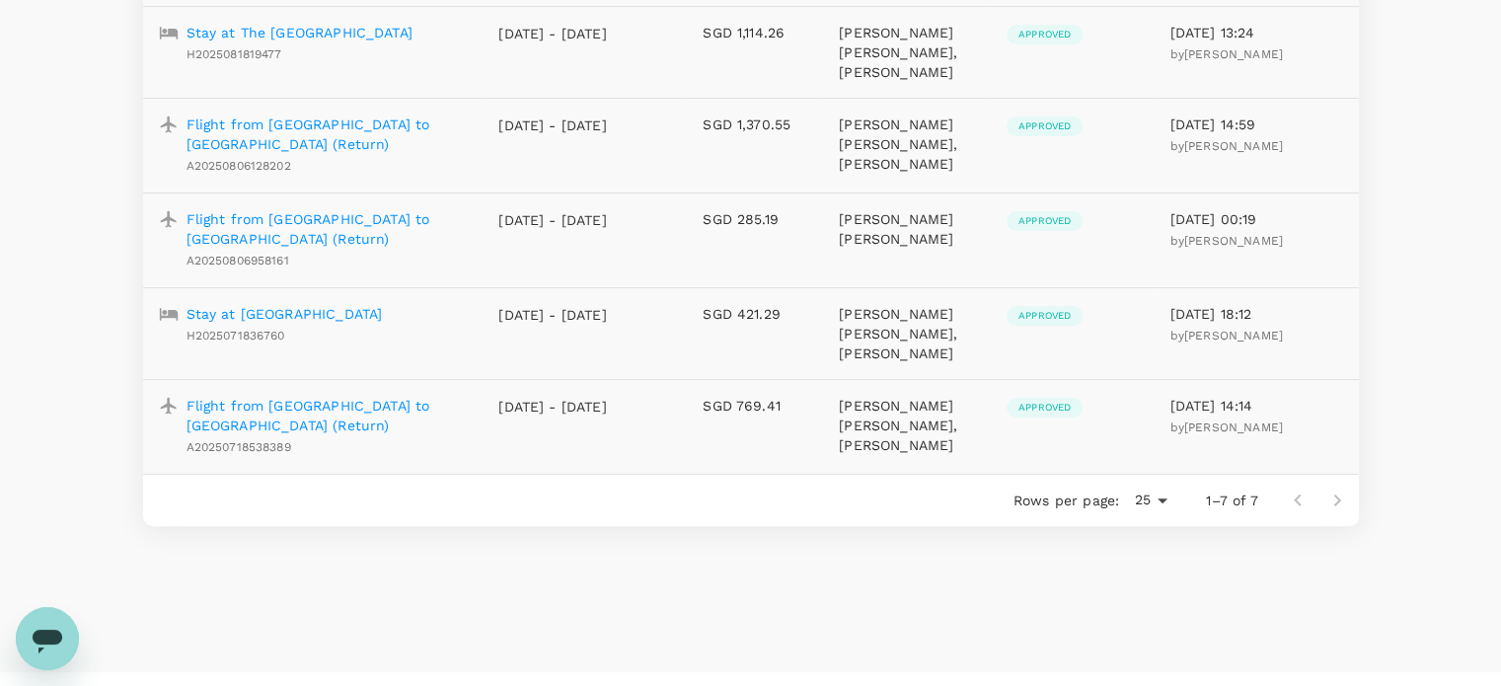
click at [1162, 458] on body "Trips Book Approvals 0 Reports People Manage FH Approvals ​ [PERSON_NAME] ​ Req…" at bounding box center [750, 121] width 1501 height 1207
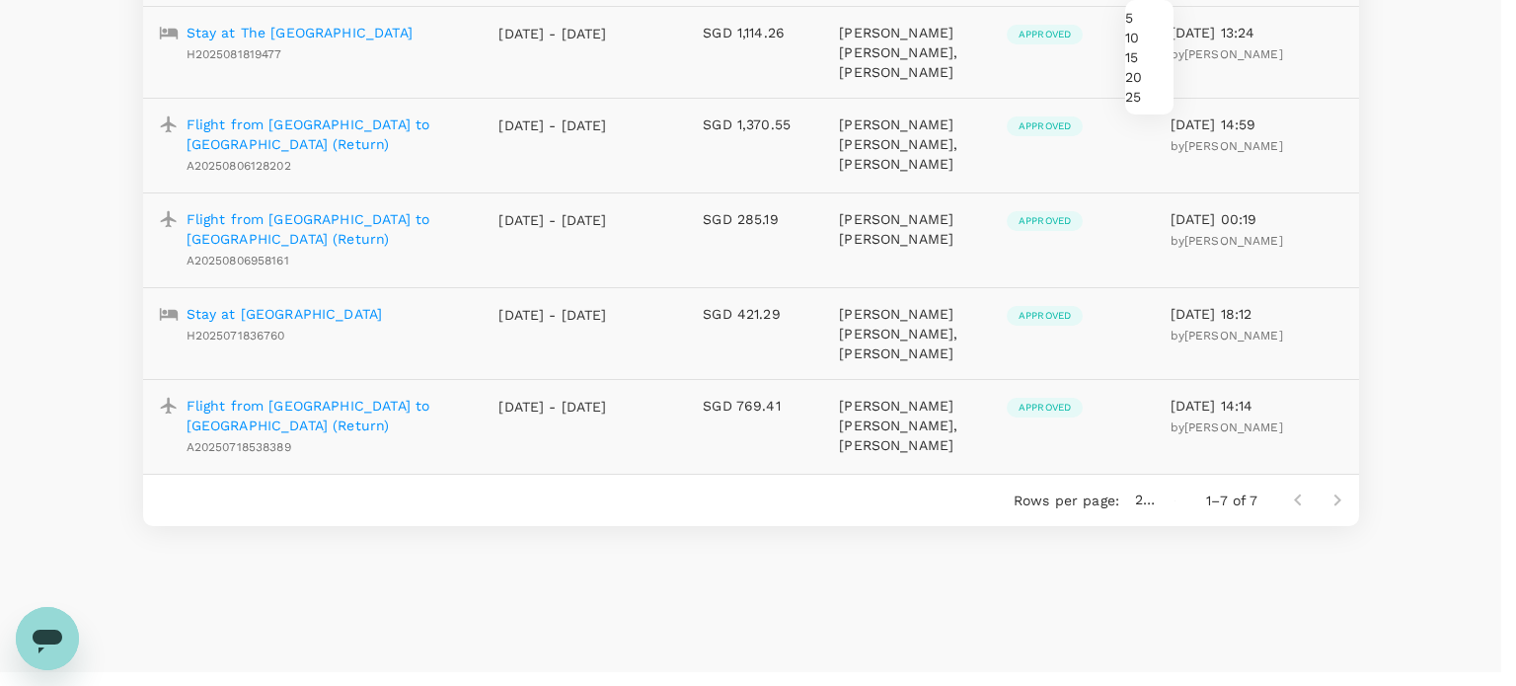
click at [1339, 459] on div at bounding box center [758, 343] width 1516 height 686
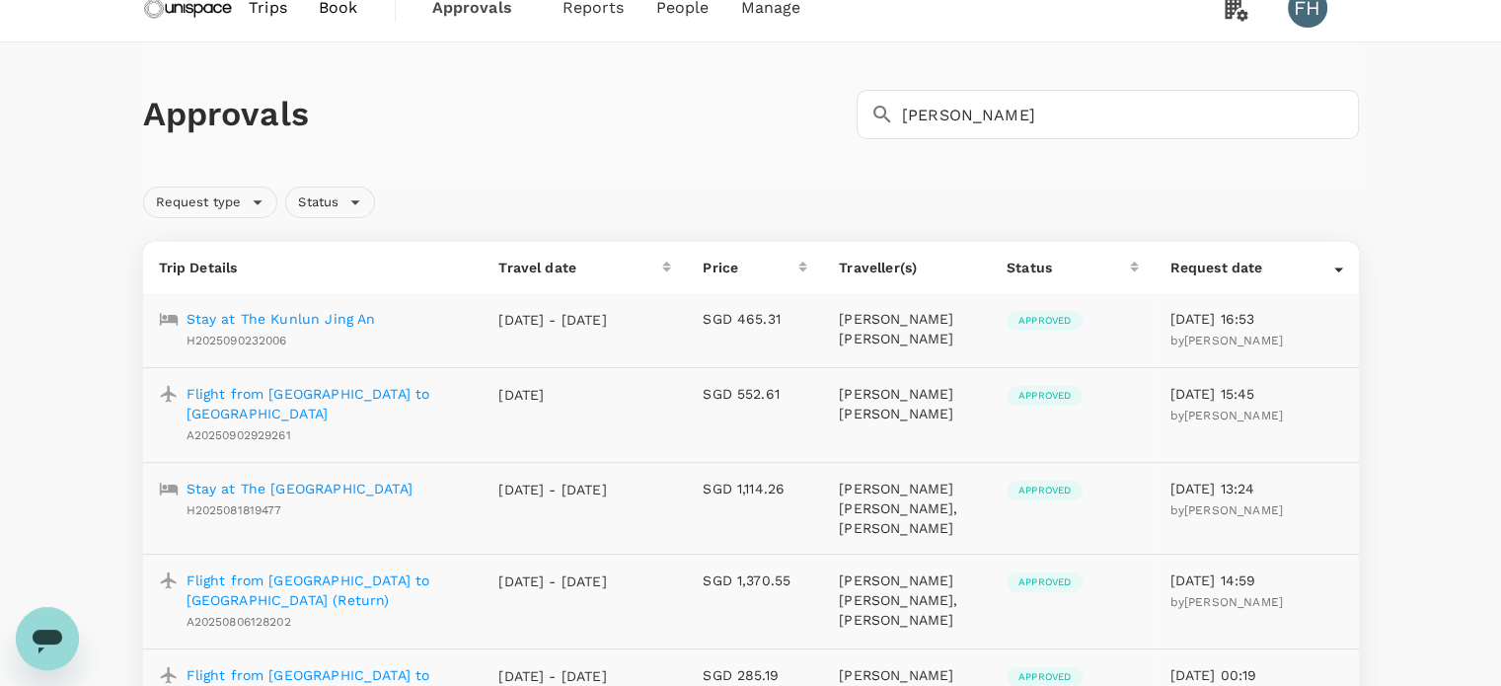
scroll to position [0, 0]
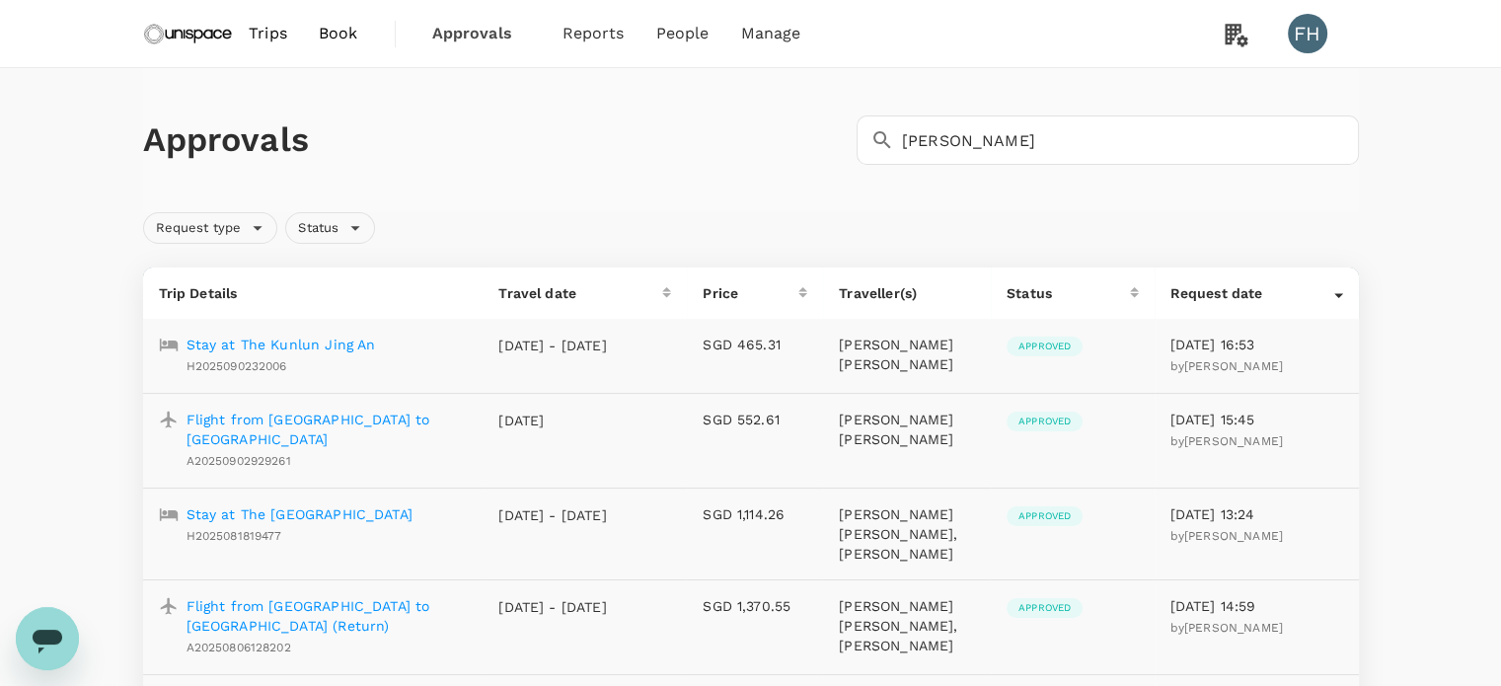
click at [311, 596] on p "Flight from [GEOGRAPHIC_DATA] to [GEOGRAPHIC_DATA] (Return)" at bounding box center [326, 615] width 281 height 39
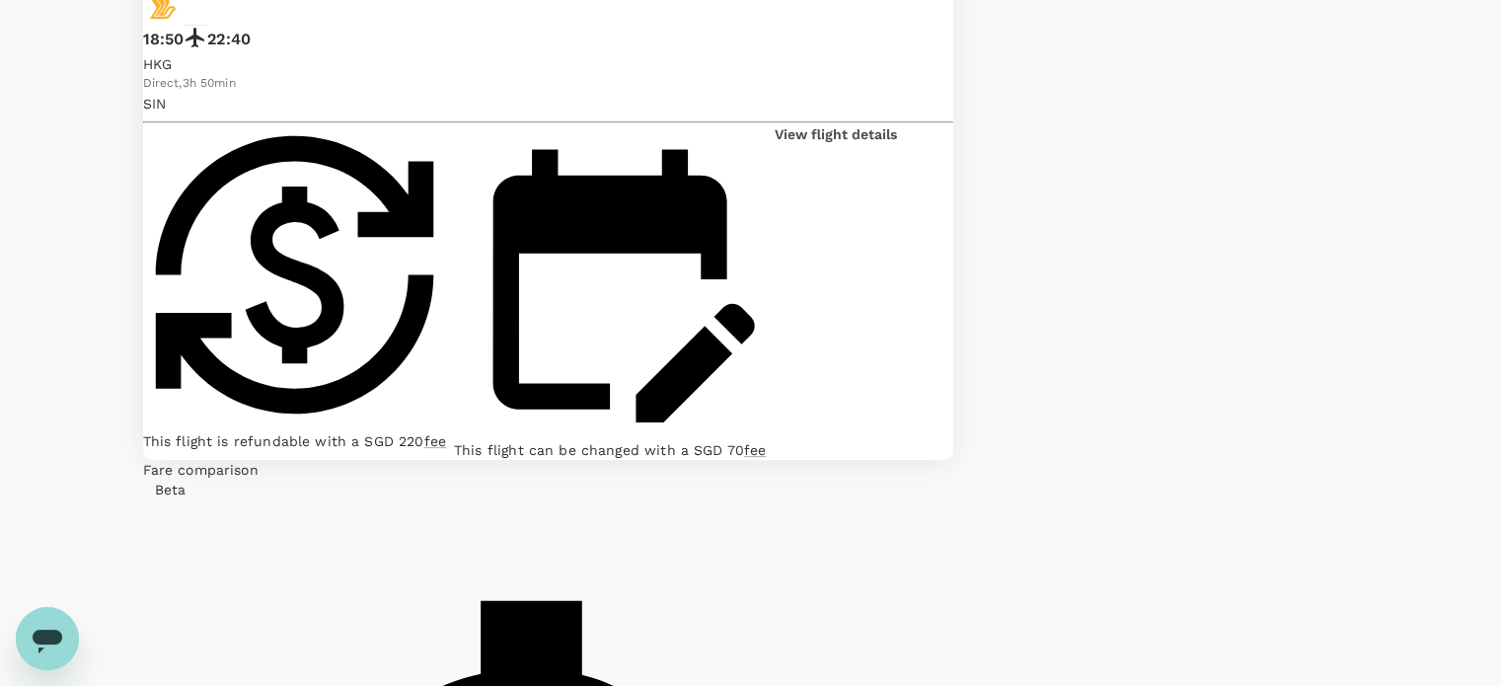
scroll to position [493, 0]
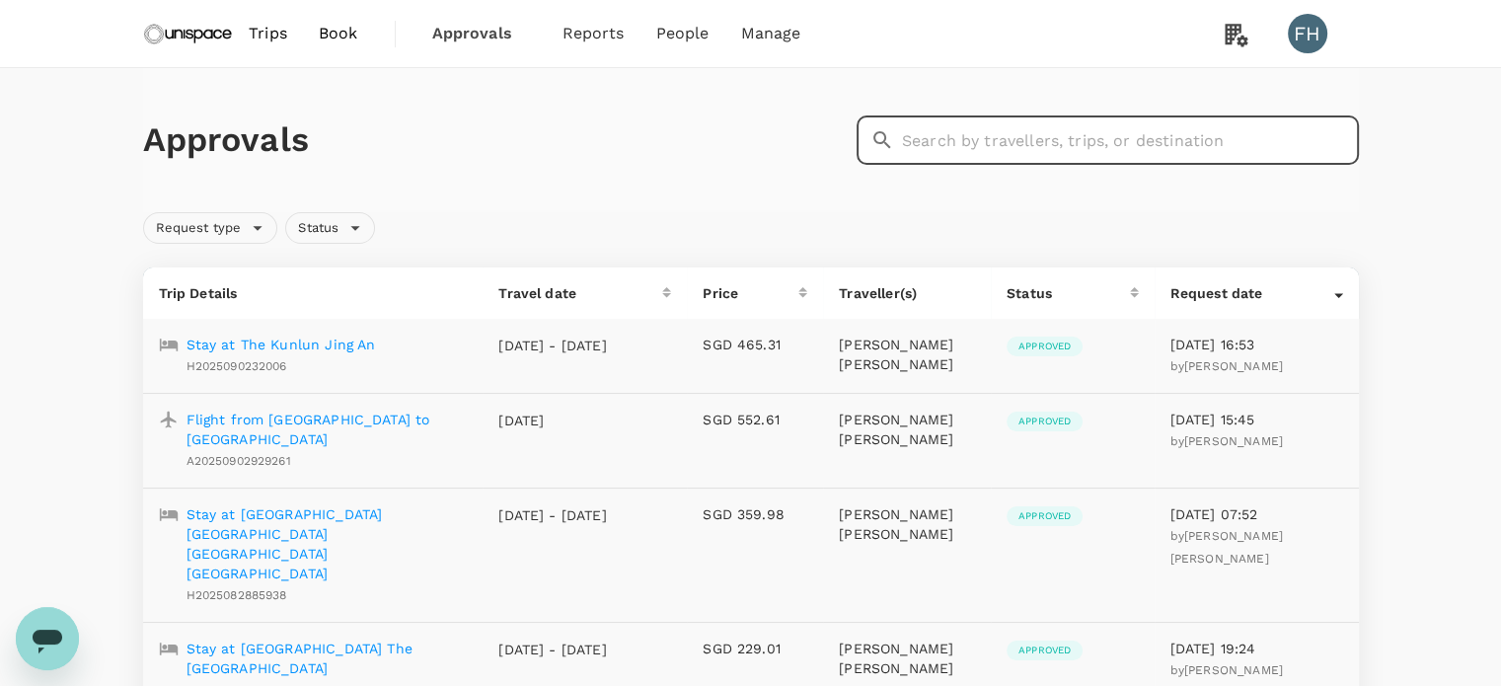
click at [1136, 141] on input "text" at bounding box center [1130, 139] width 457 height 49
type input "[PERSON_NAME]"
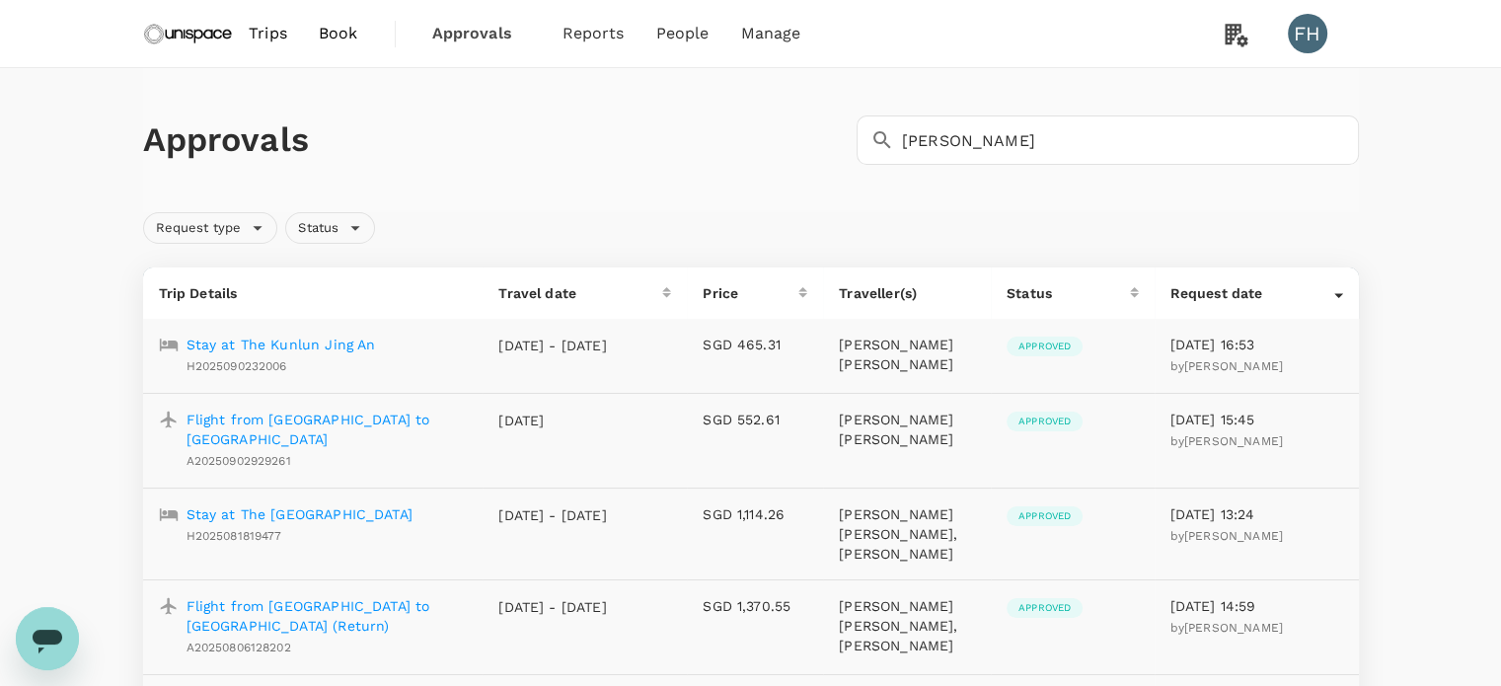
scroll to position [99, 0]
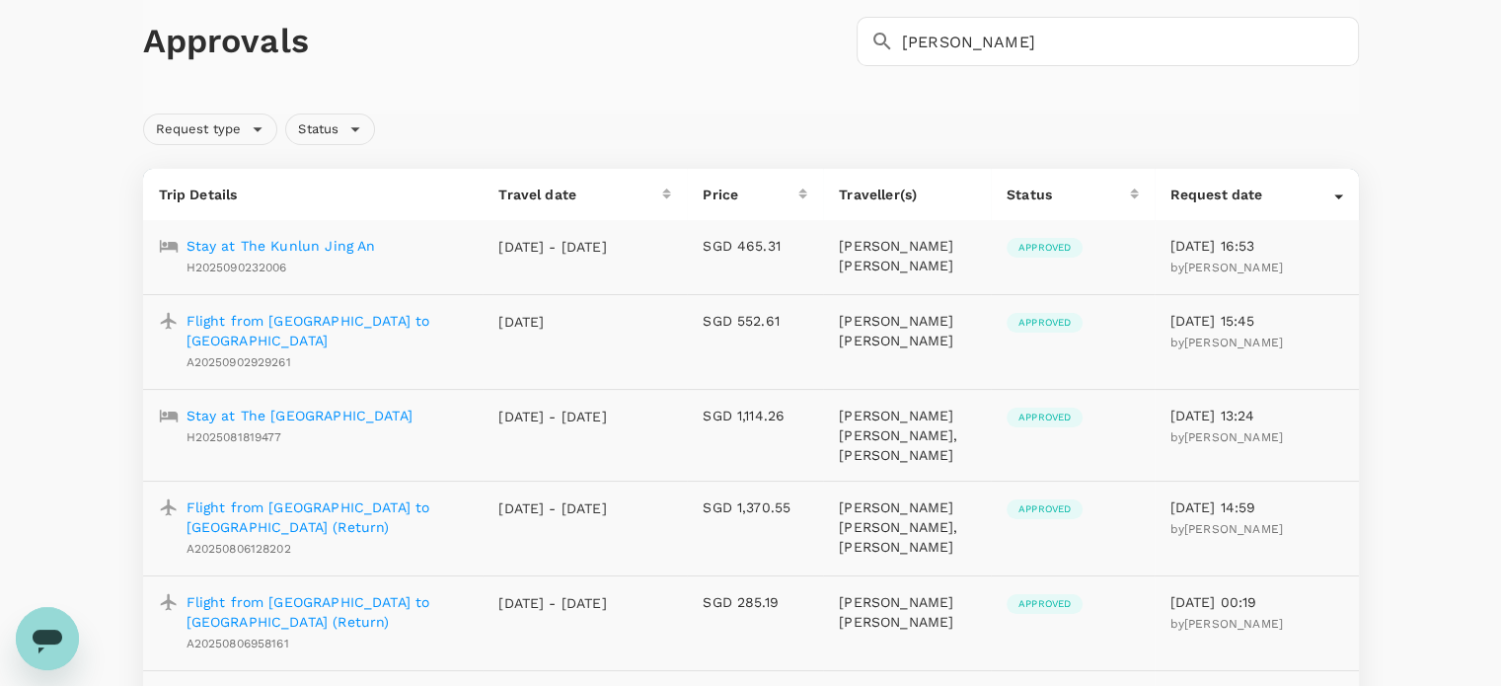
click at [288, 406] on p "Stay at The [GEOGRAPHIC_DATA]" at bounding box center [299, 416] width 226 height 20
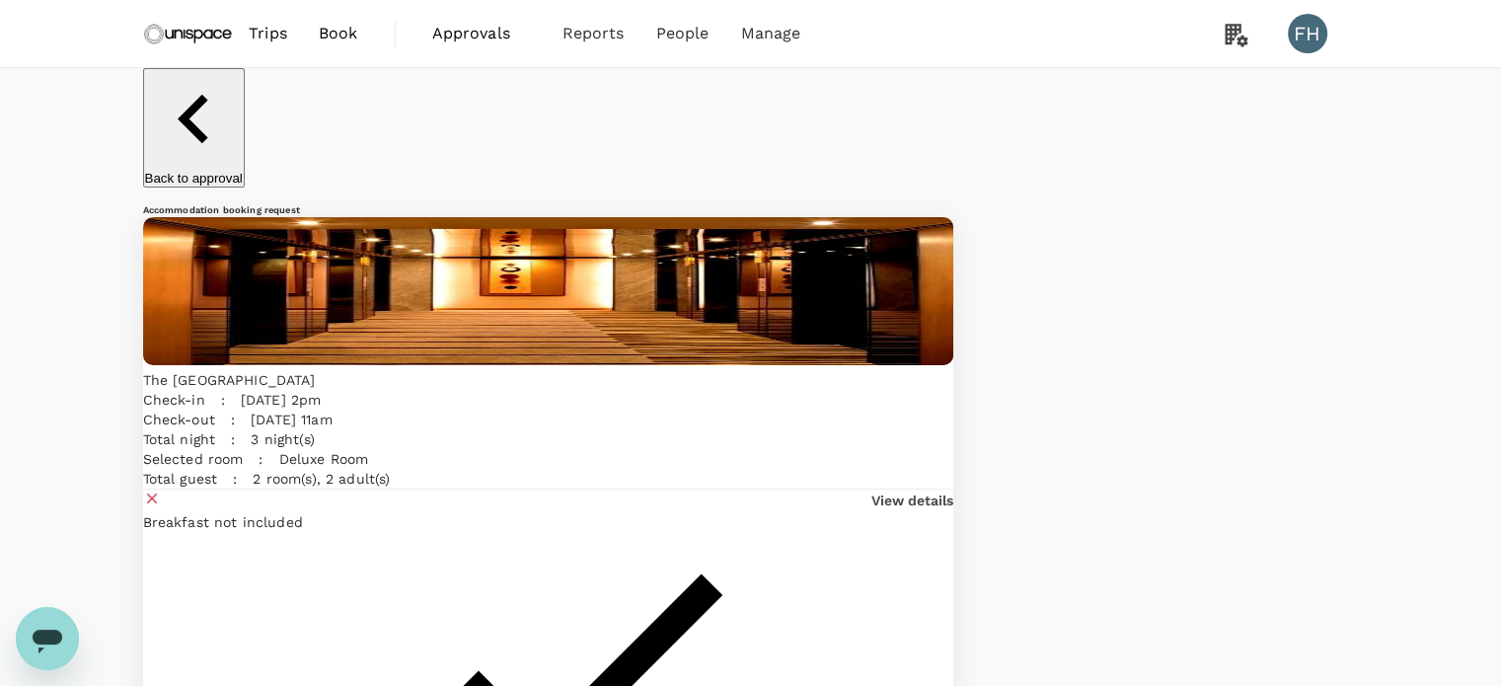
click at [225, 171] on p "Back to approval" at bounding box center [194, 178] width 98 height 15
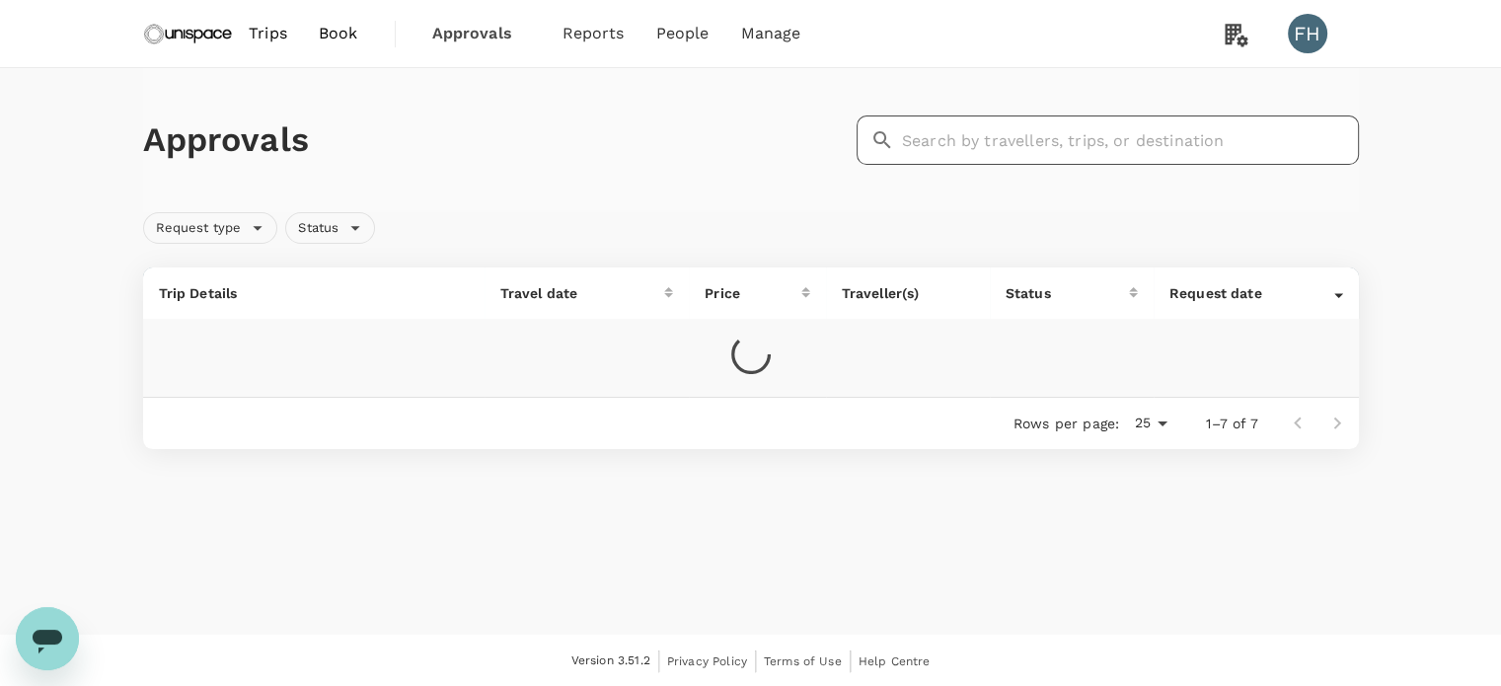
click at [961, 148] on input "text" at bounding box center [1130, 139] width 457 height 49
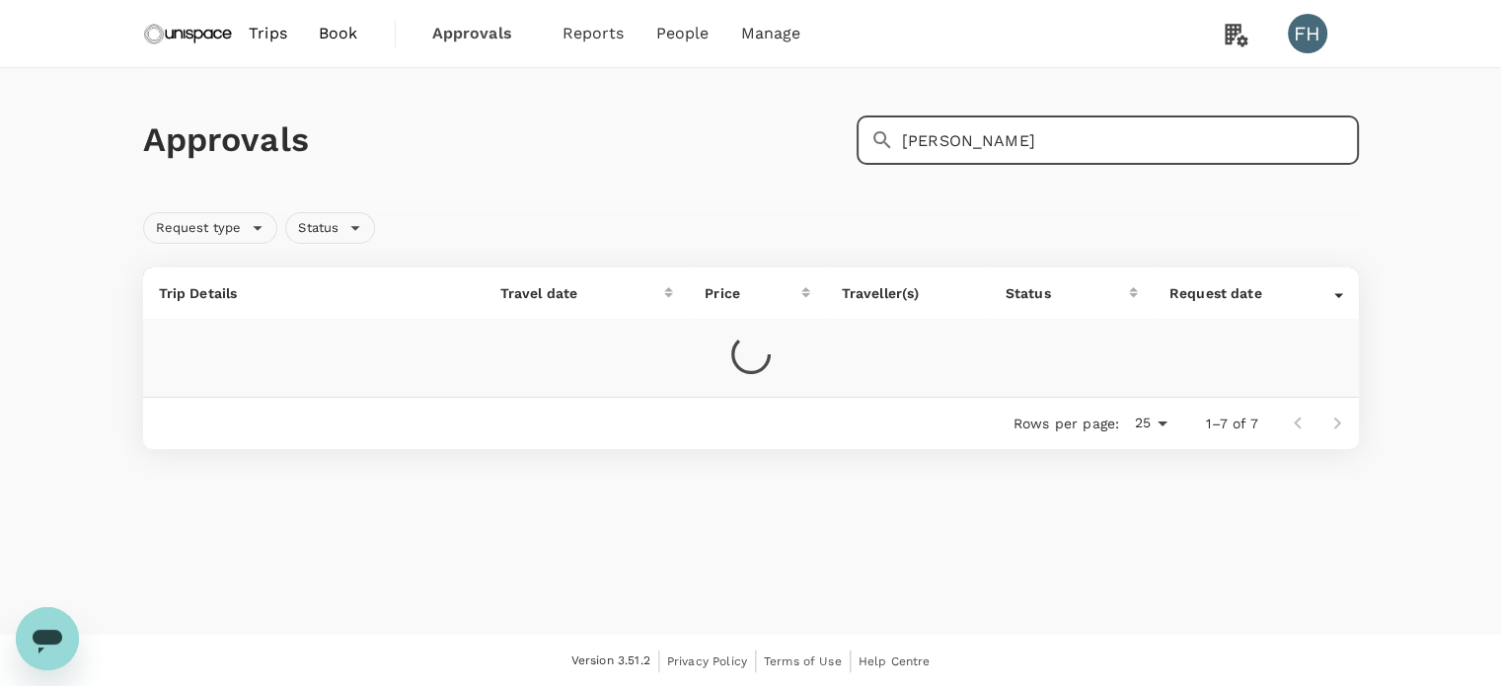
type input "[PERSON_NAME]"
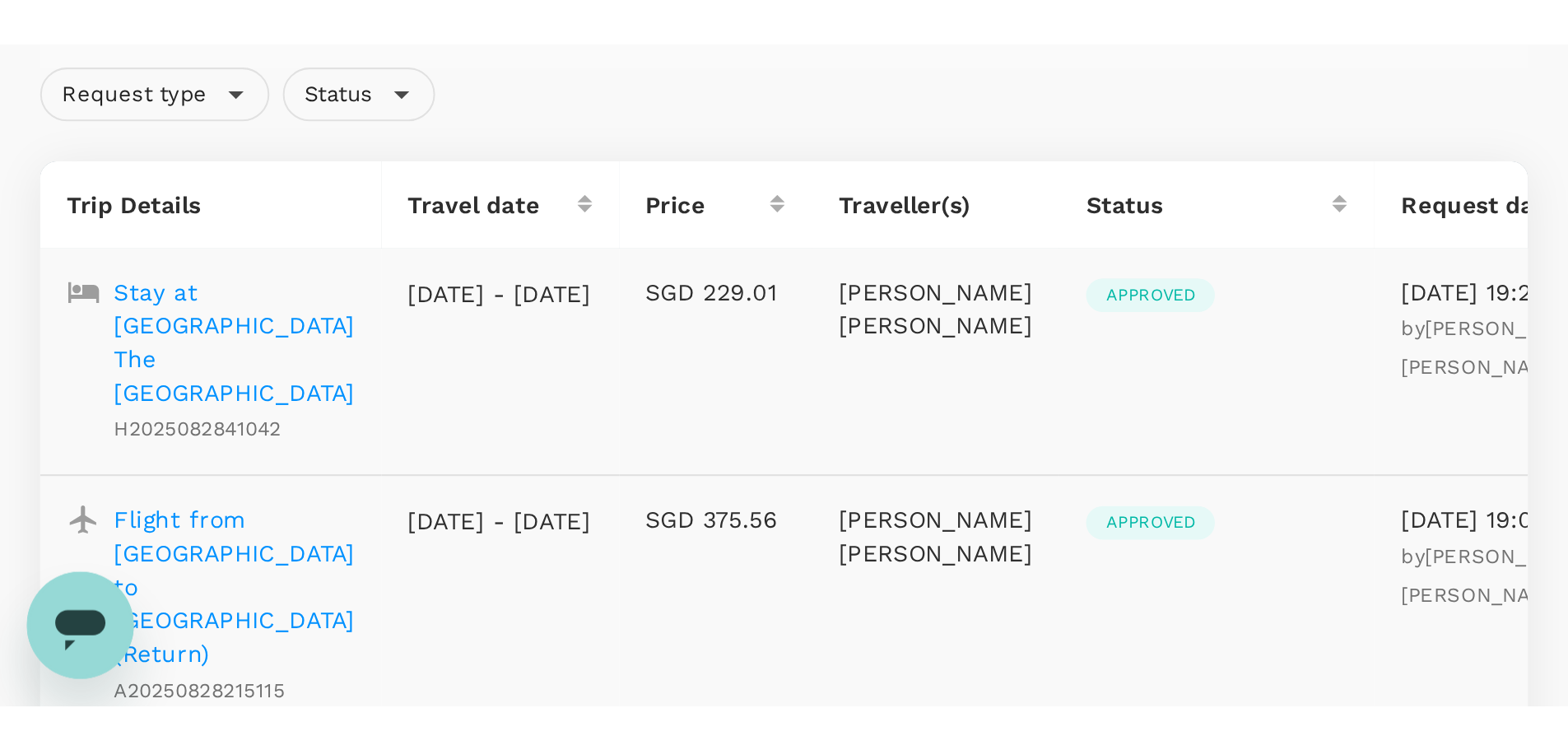
scroll to position [149, 0]
